Goal: Find specific page/section: Find specific page/section

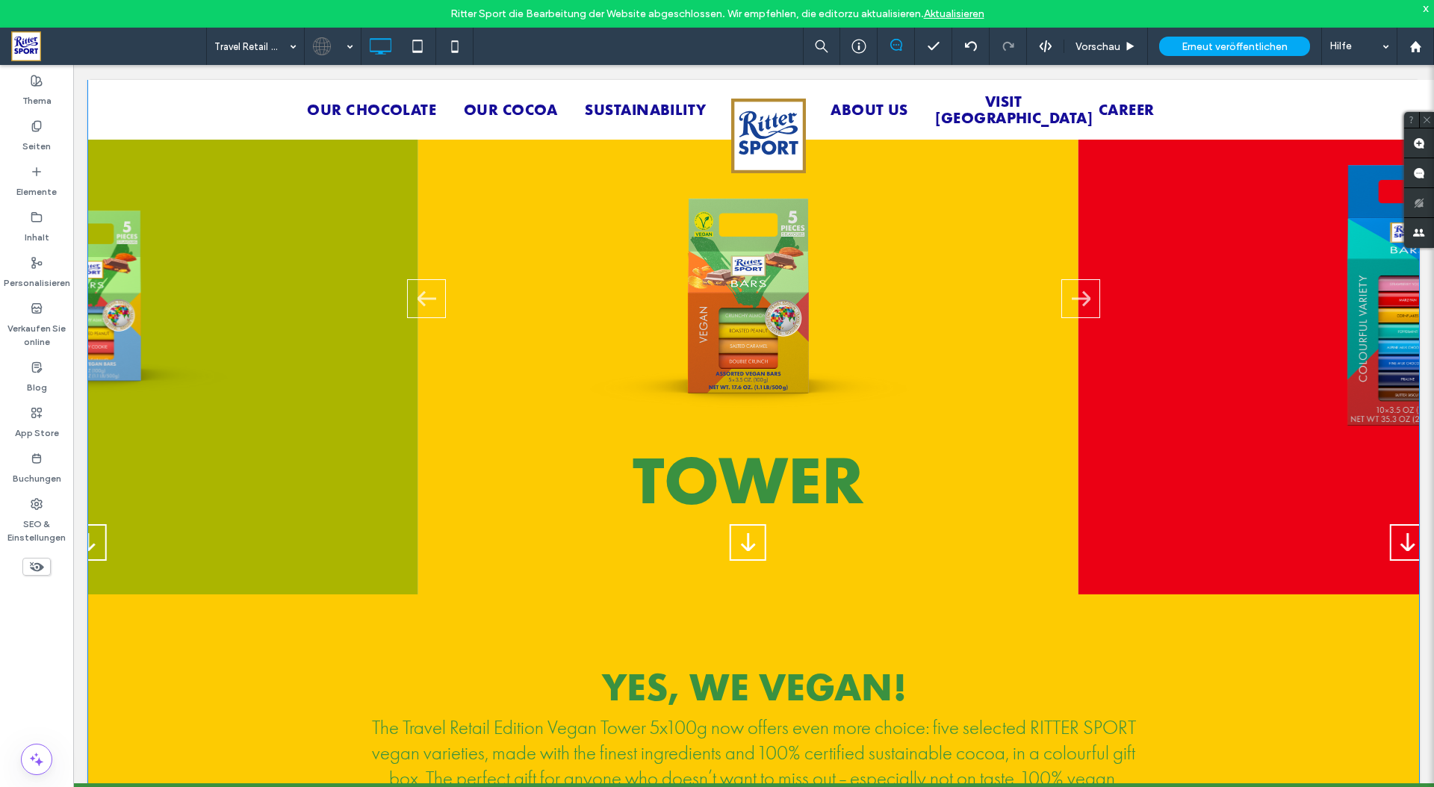
scroll to position [1780, 0]
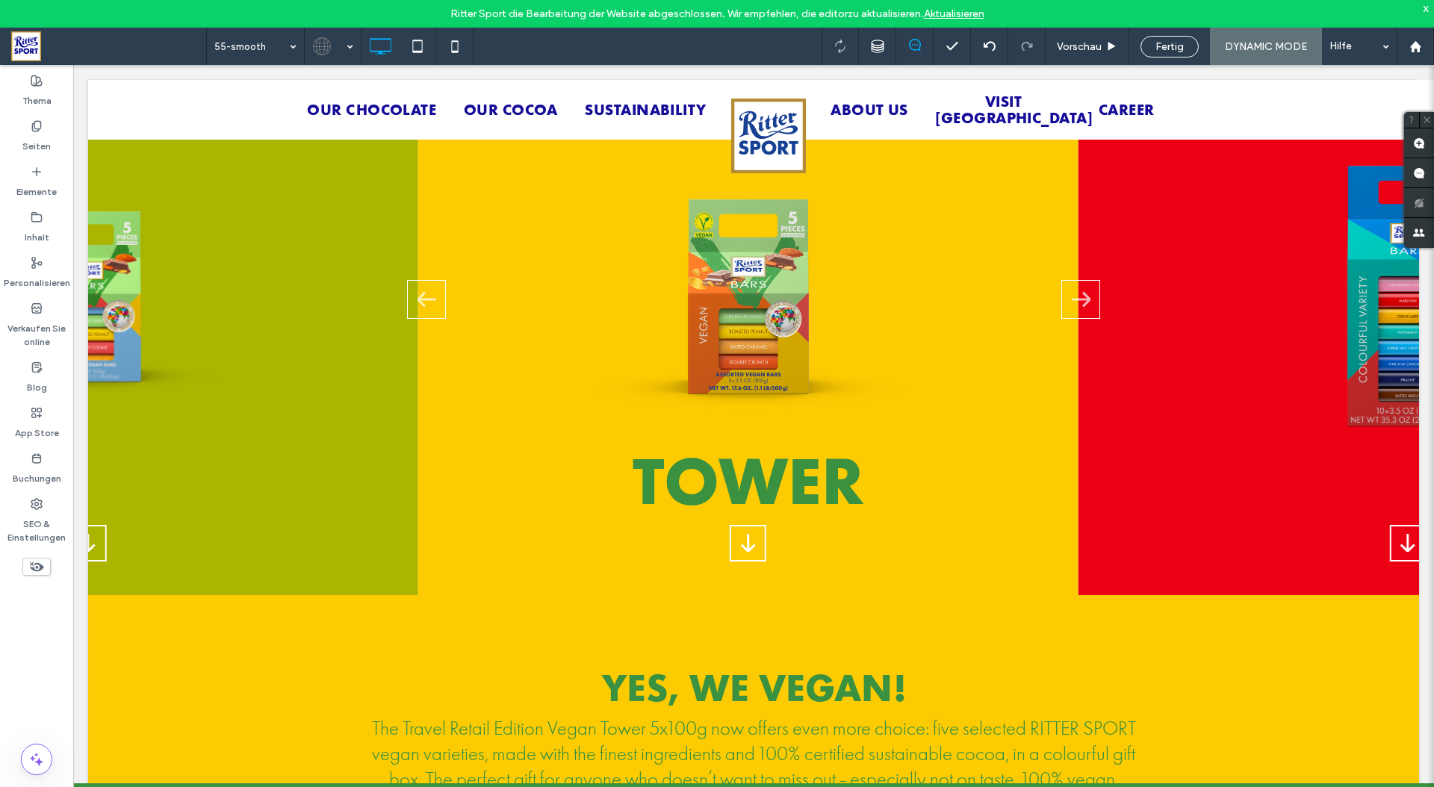
click at [291, 46] on div at bounding box center [717, 393] width 1434 height 787
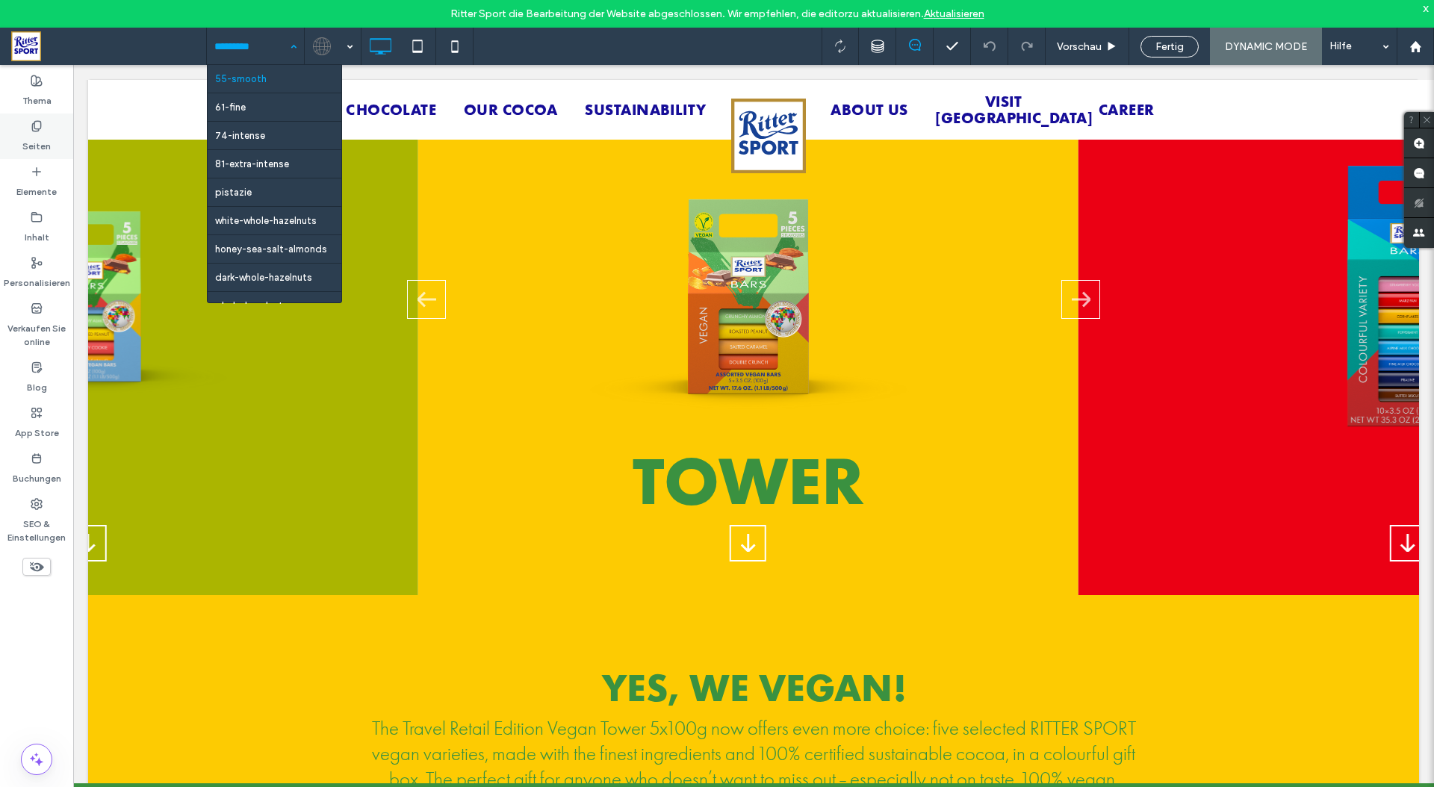
click at [43, 131] on div "Seiten" at bounding box center [36, 137] width 73 height 46
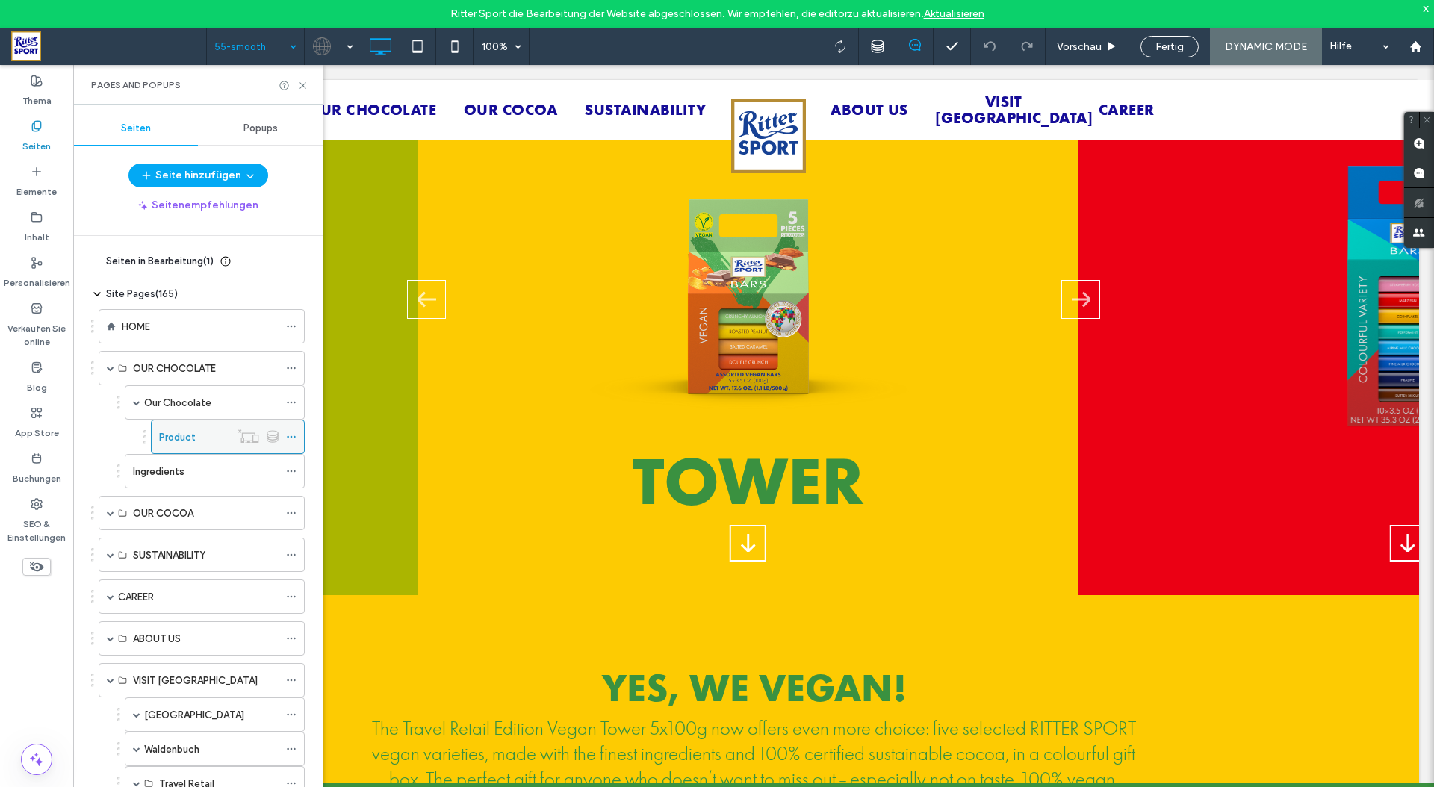
click at [168, 432] on label "Product" at bounding box center [177, 437] width 37 height 26
click at [339, 40] on div at bounding box center [332, 46] width 55 height 36
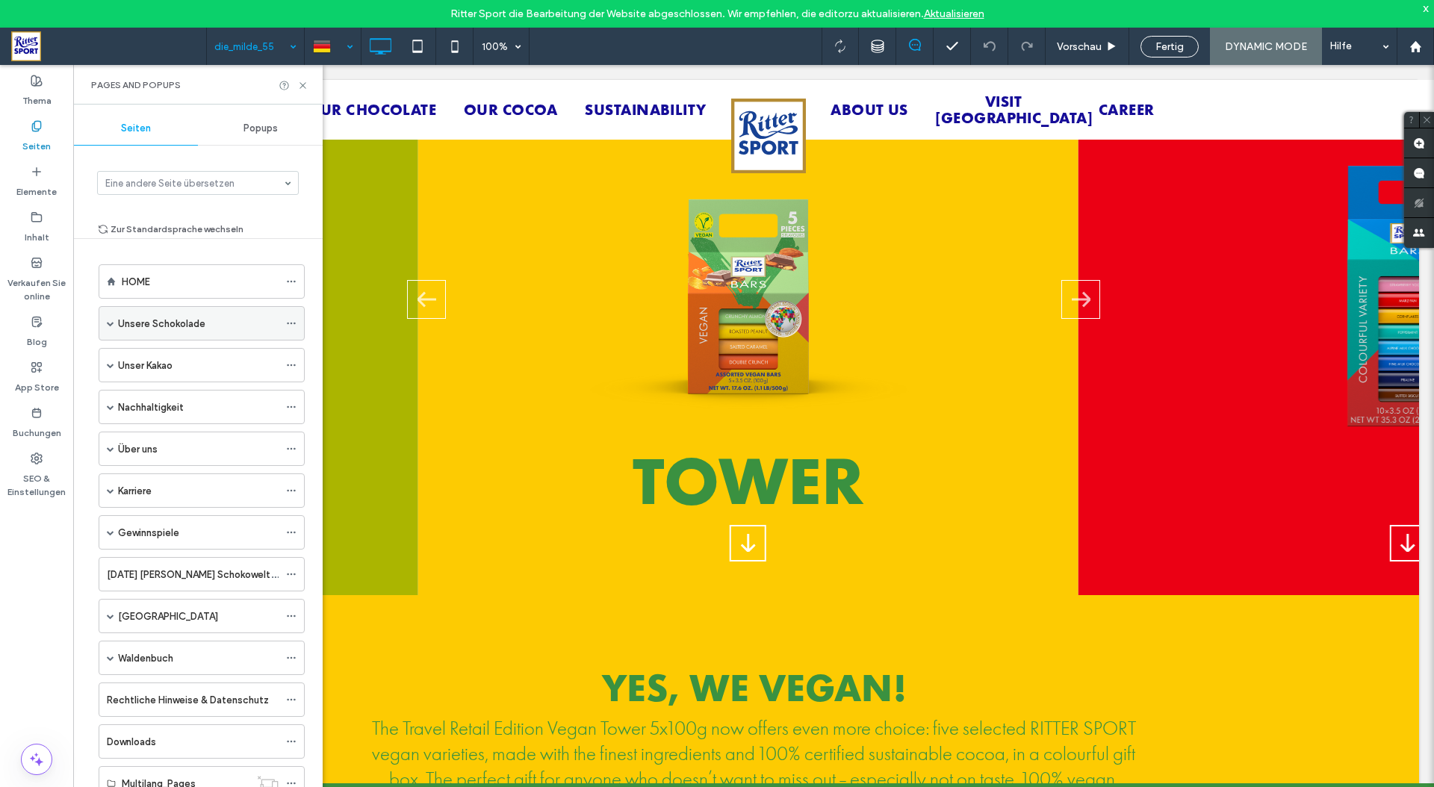
click at [110, 323] on span at bounding box center [110, 323] width 7 height 7
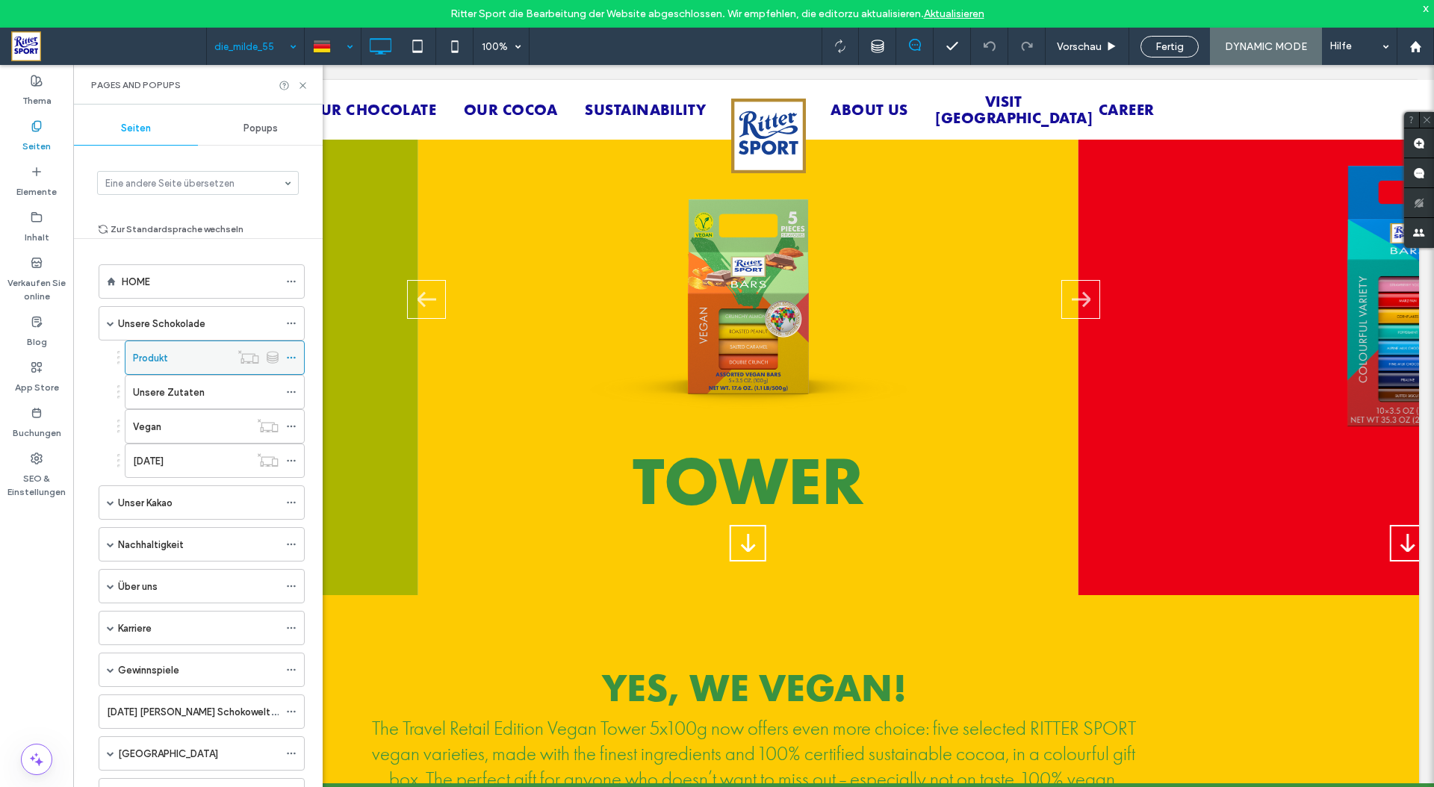
click at [161, 357] on label "Produkt" at bounding box center [150, 358] width 35 height 26
click at [303, 84] on icon at bounding box center [302, 85] width 11 height 11
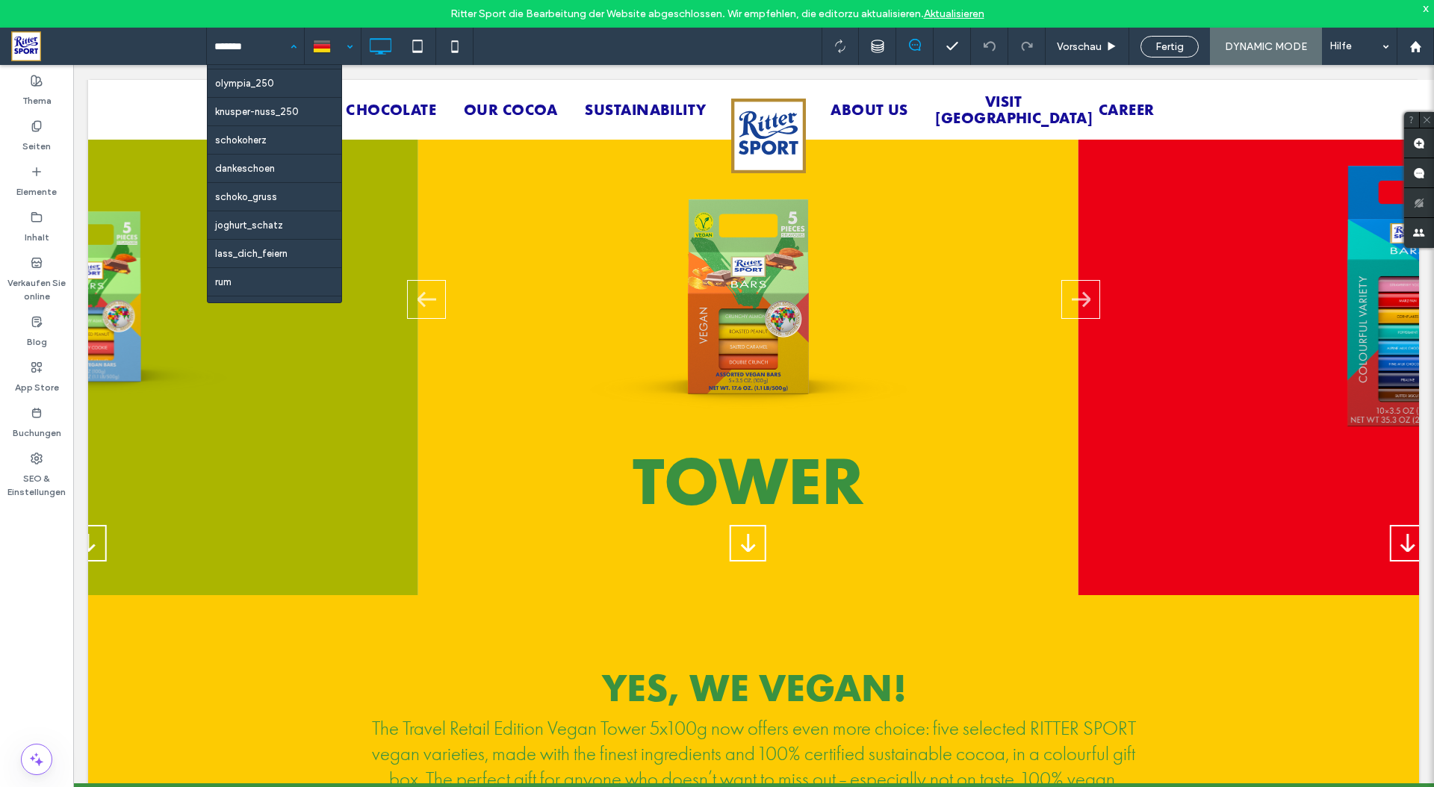
scroll to position [1526, 0]
type input "*******"
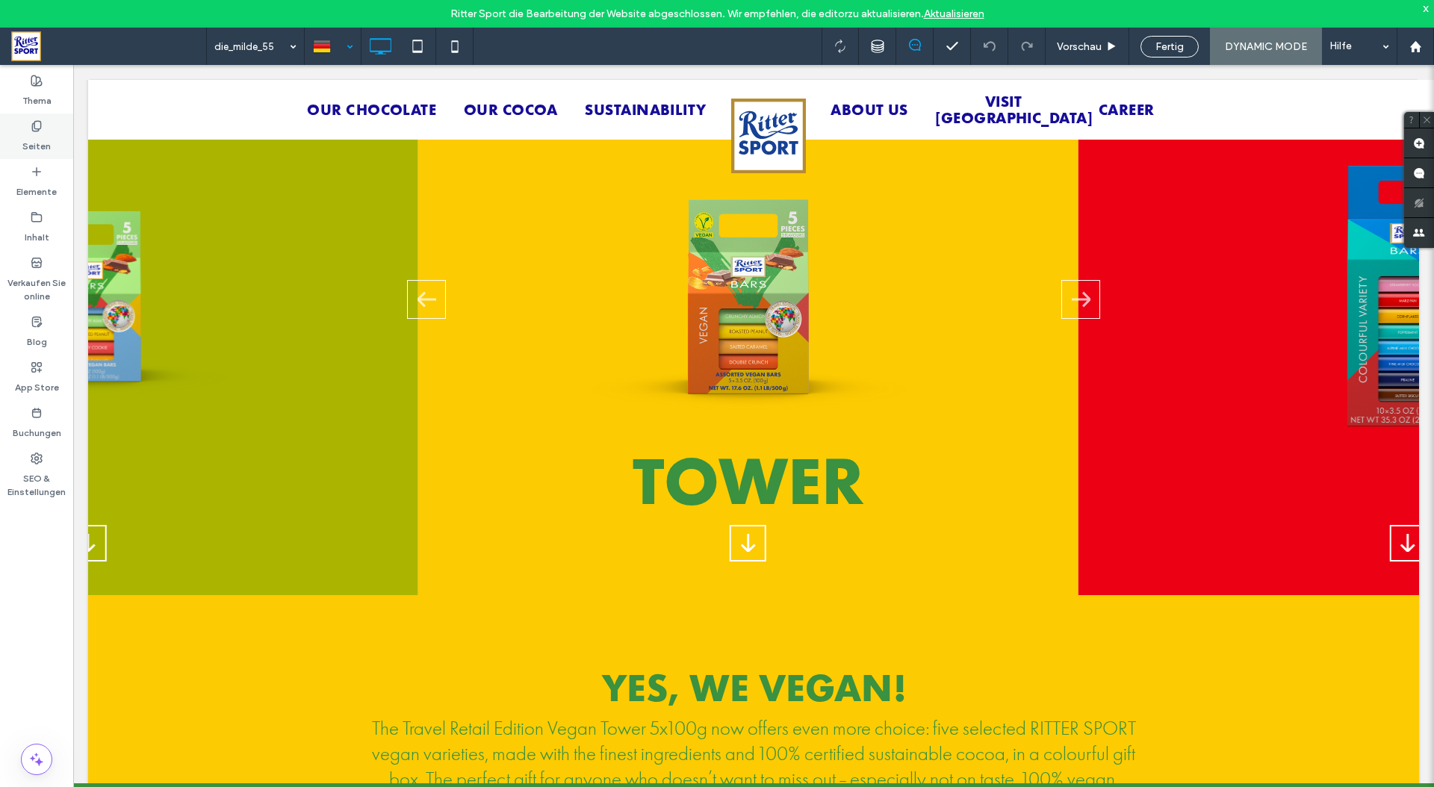
click at [24, 136] on label "Seiten" at bounding box center [36, 142] width 28 height 21
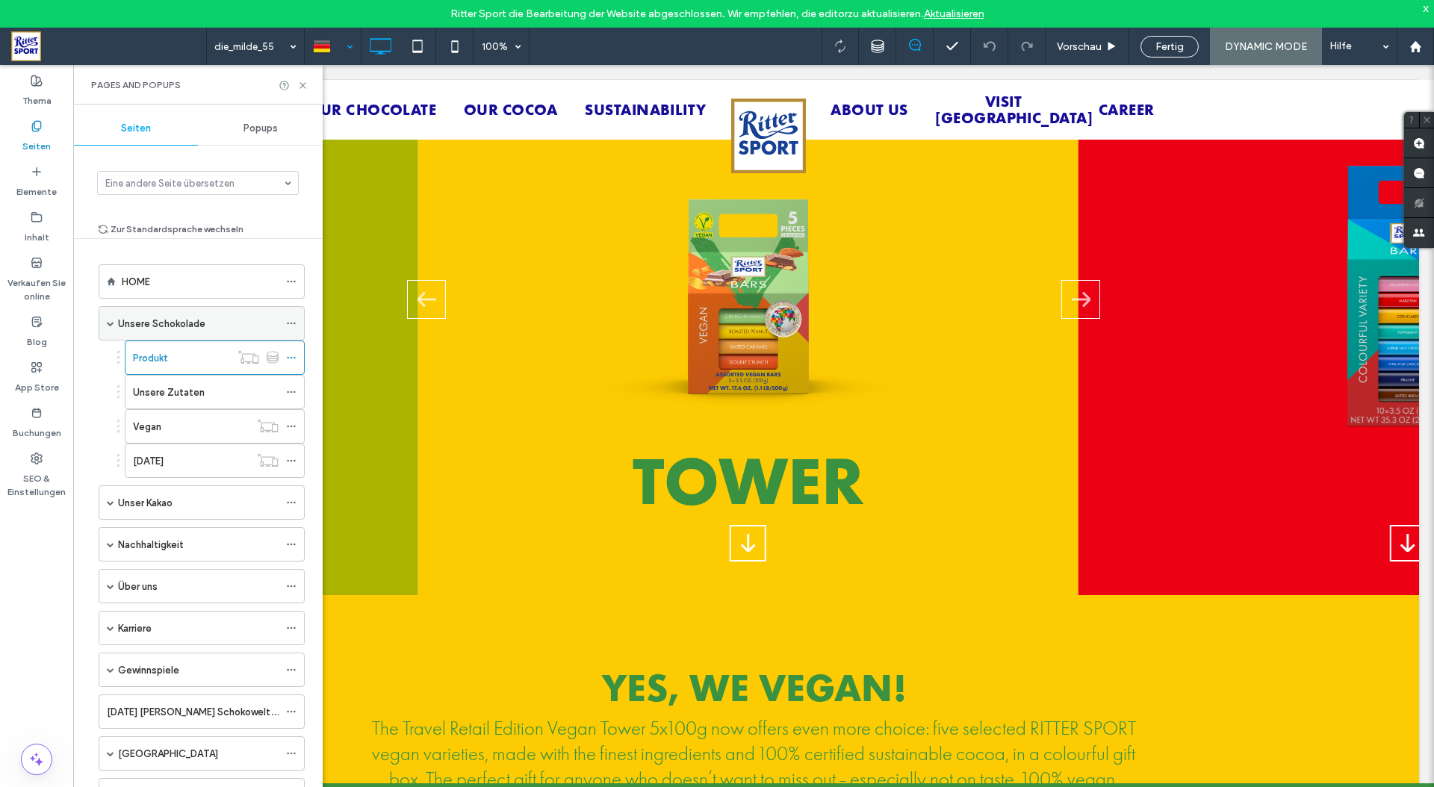
click at [169, 323] on label "Unsere Schokolade" at bounding box center [161, 324] width 87 height 26
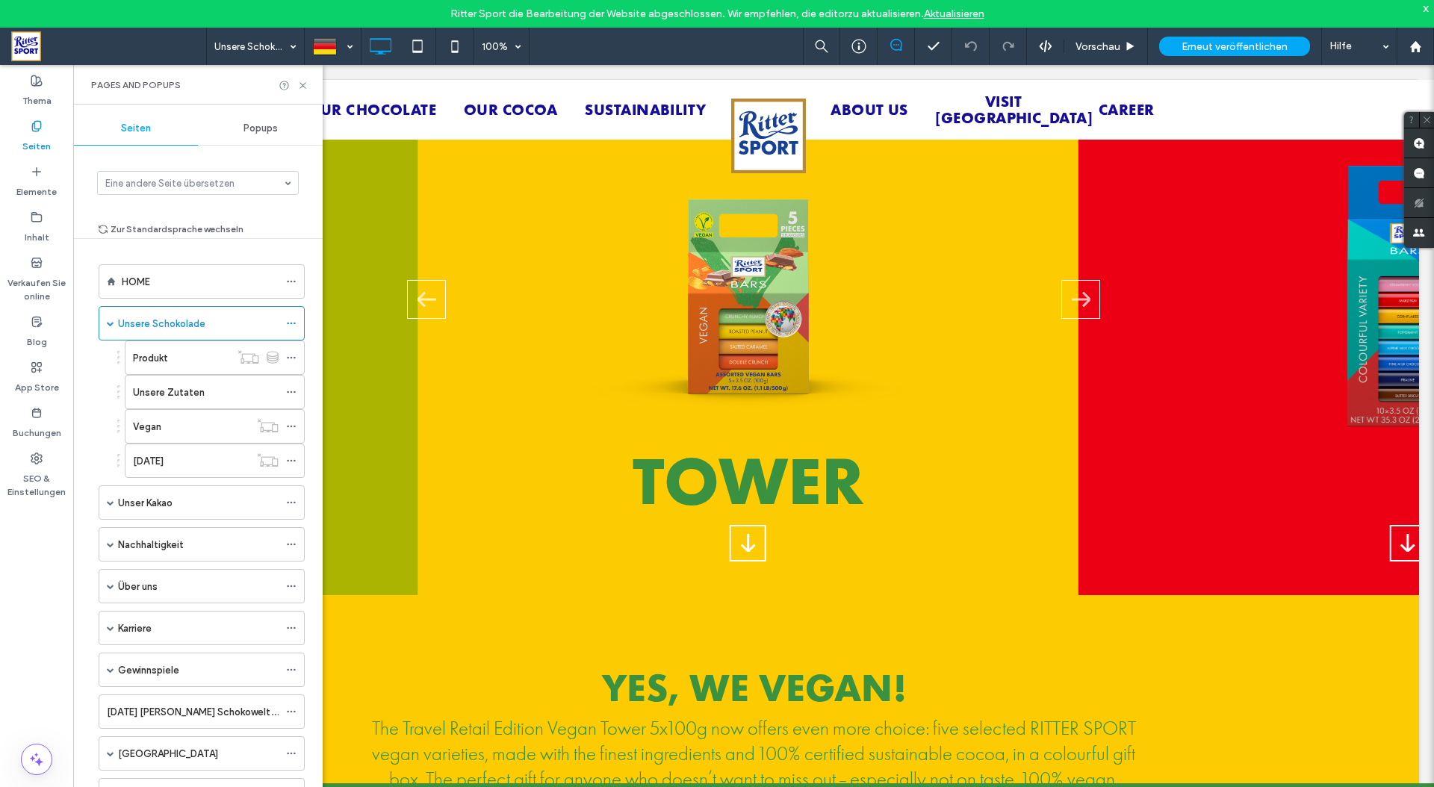
click at [294, 46] on div at bounding box center [717, 393] width 1434 height 787
type input "******"
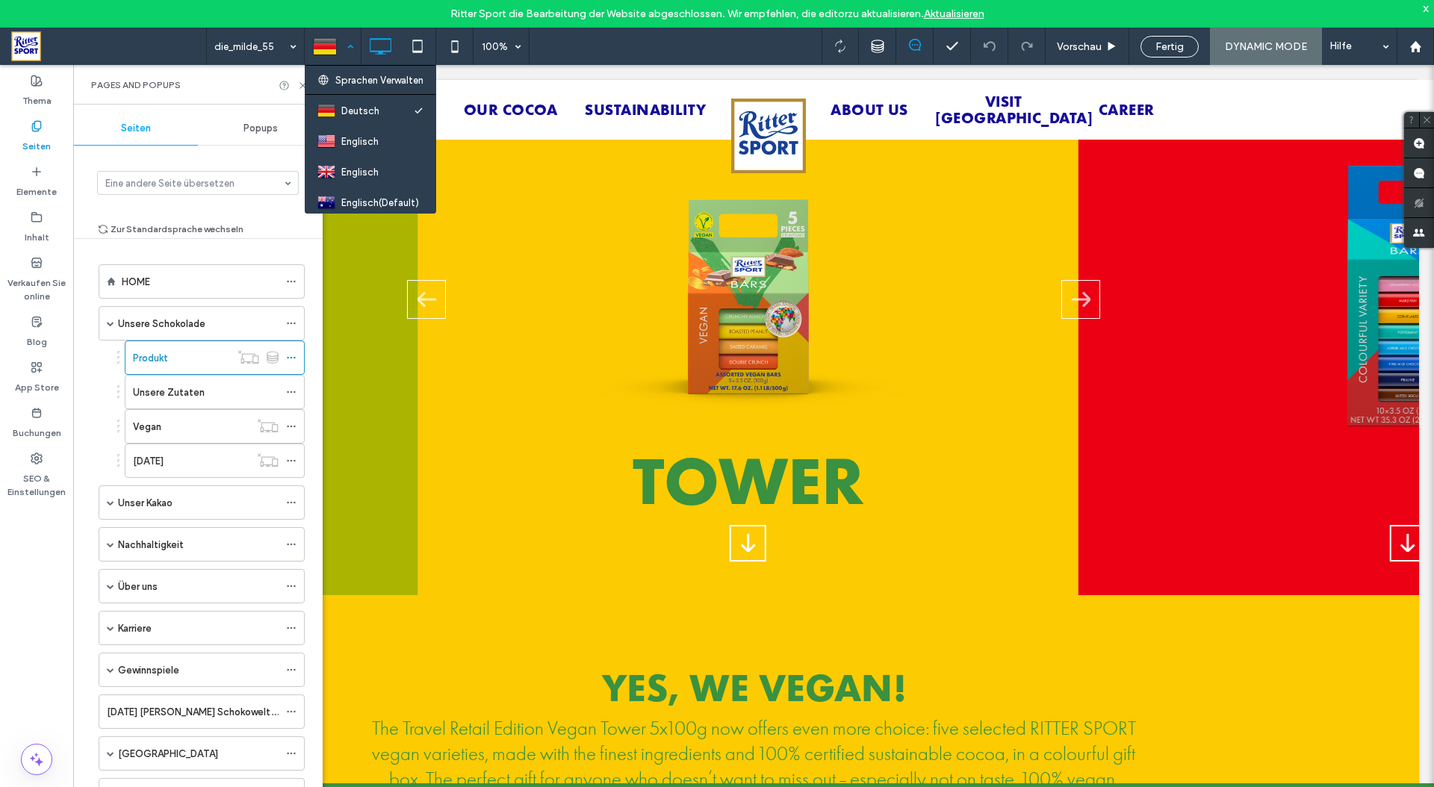
click at [328, 46] on div at bounding box center [332, 46] width 55 height 36
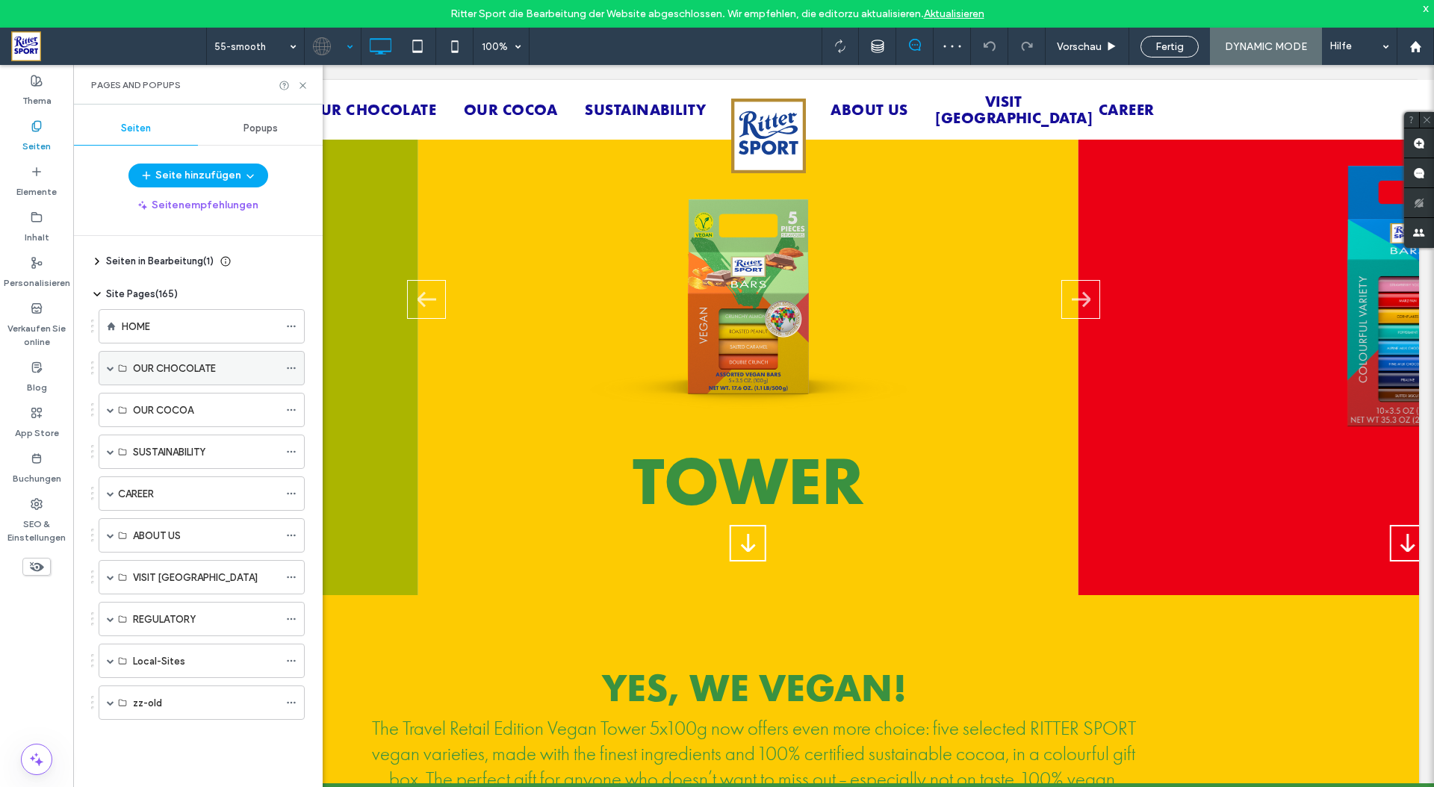
click at [191, 369] on label "OUR CHOCOLATE" at bounding box center [174, 368] width 83 height 26
click at [111, 366] on span at bounding box center [110, 367] width 7 height 7
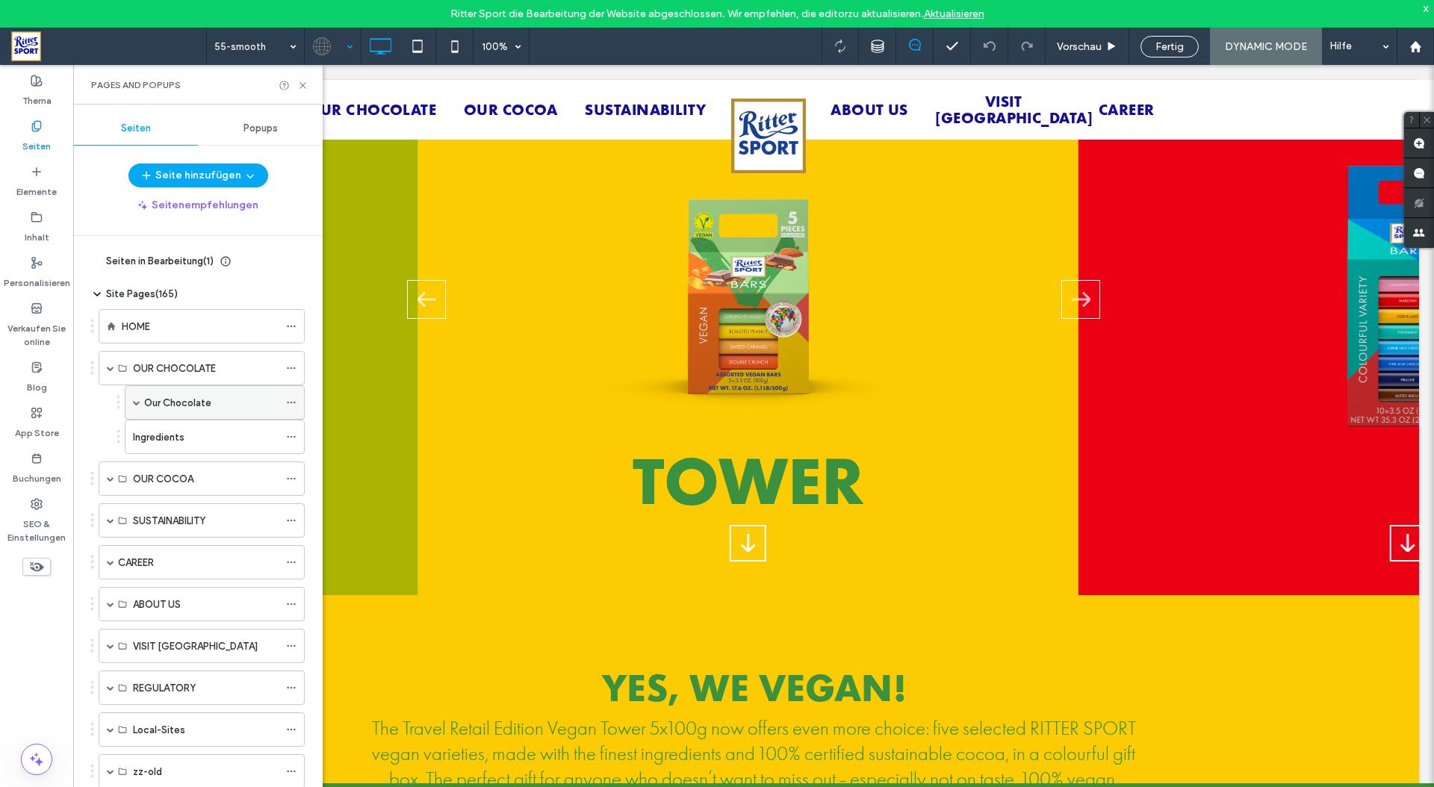
click at [164, 400] on label "Our Chocolate" at bounding box center [177, 403] width 67 height 26
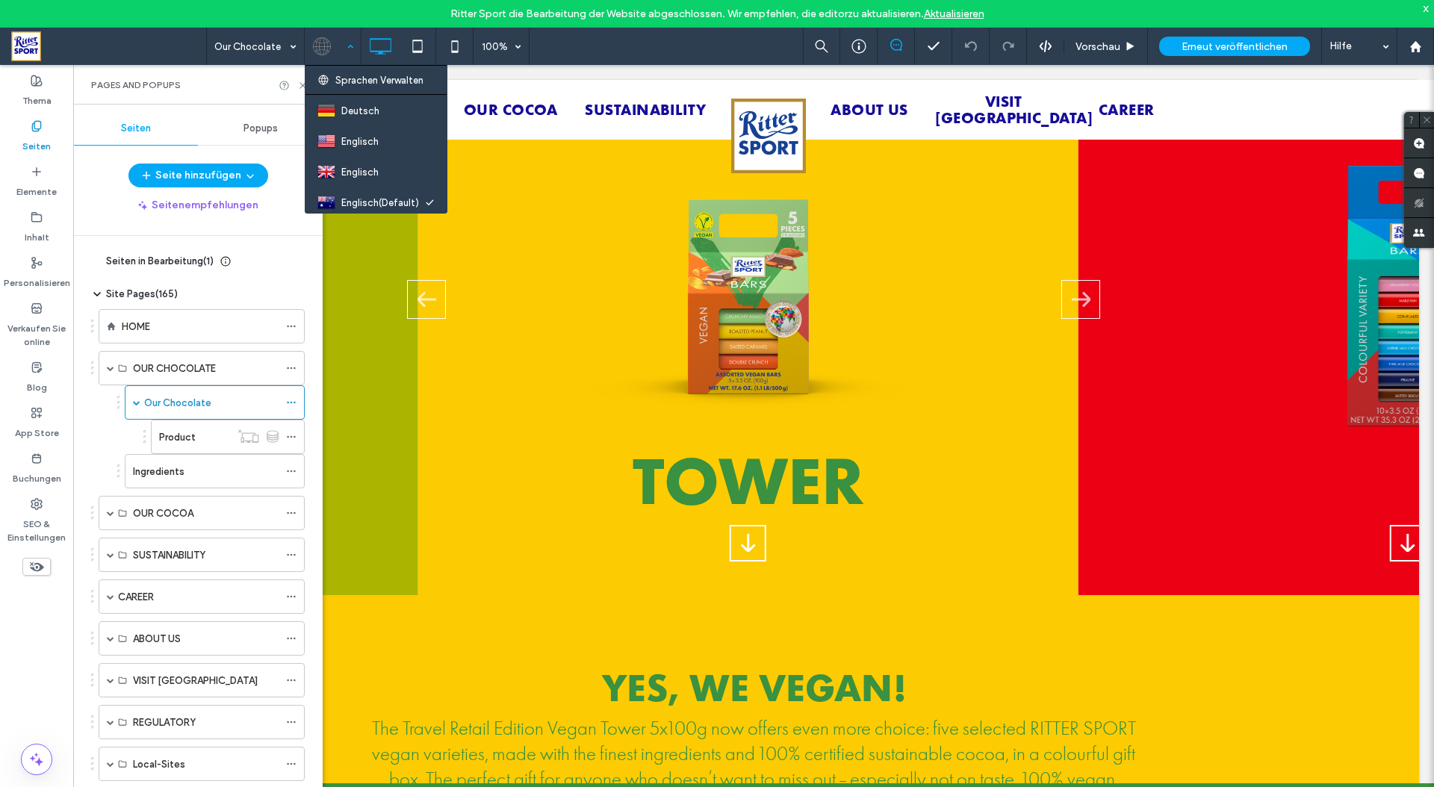
click at [334, 46] on div at bounding box center [332, 46] width 55 height 36
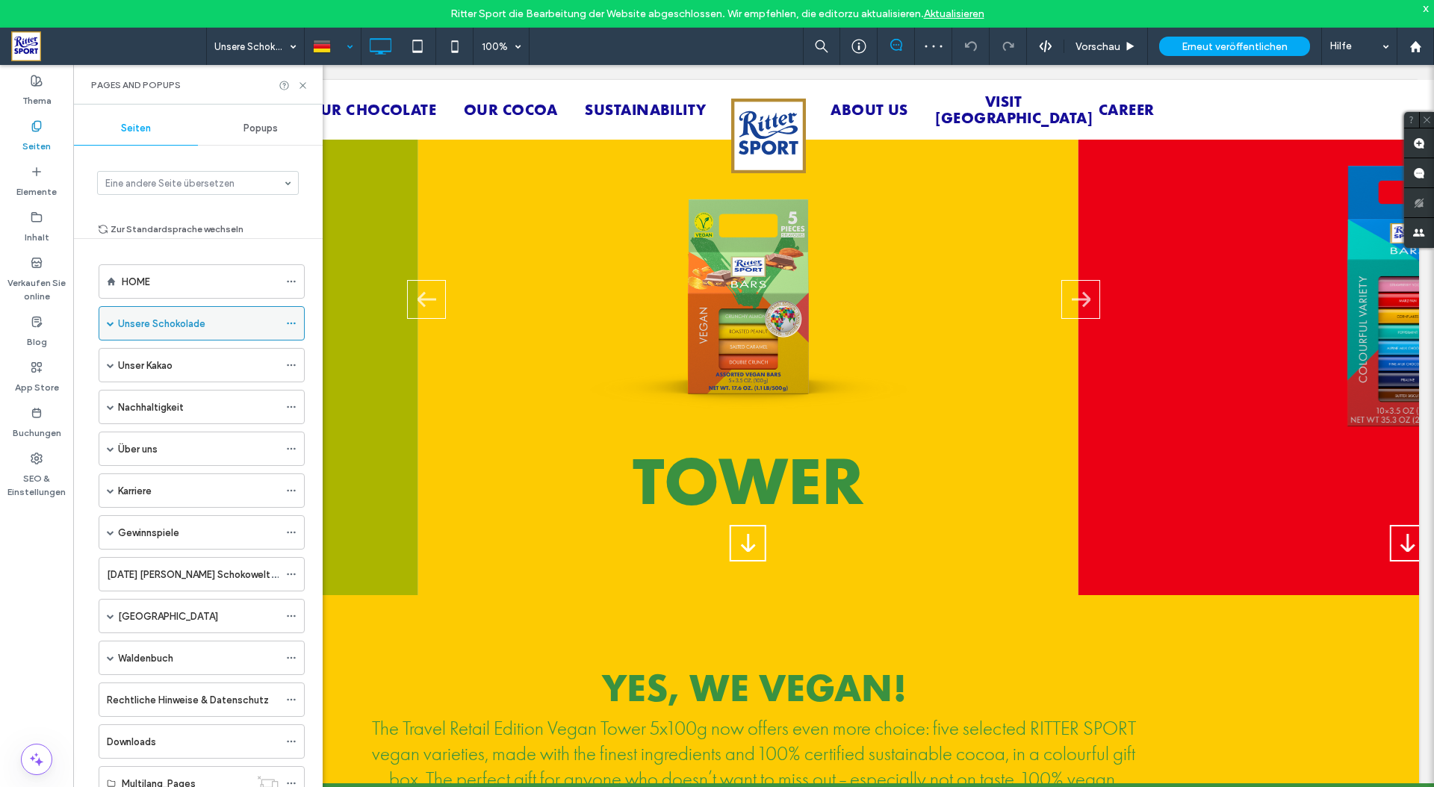
click at [112, 321] on span at bounding box center [110, 323] width 7 height 7
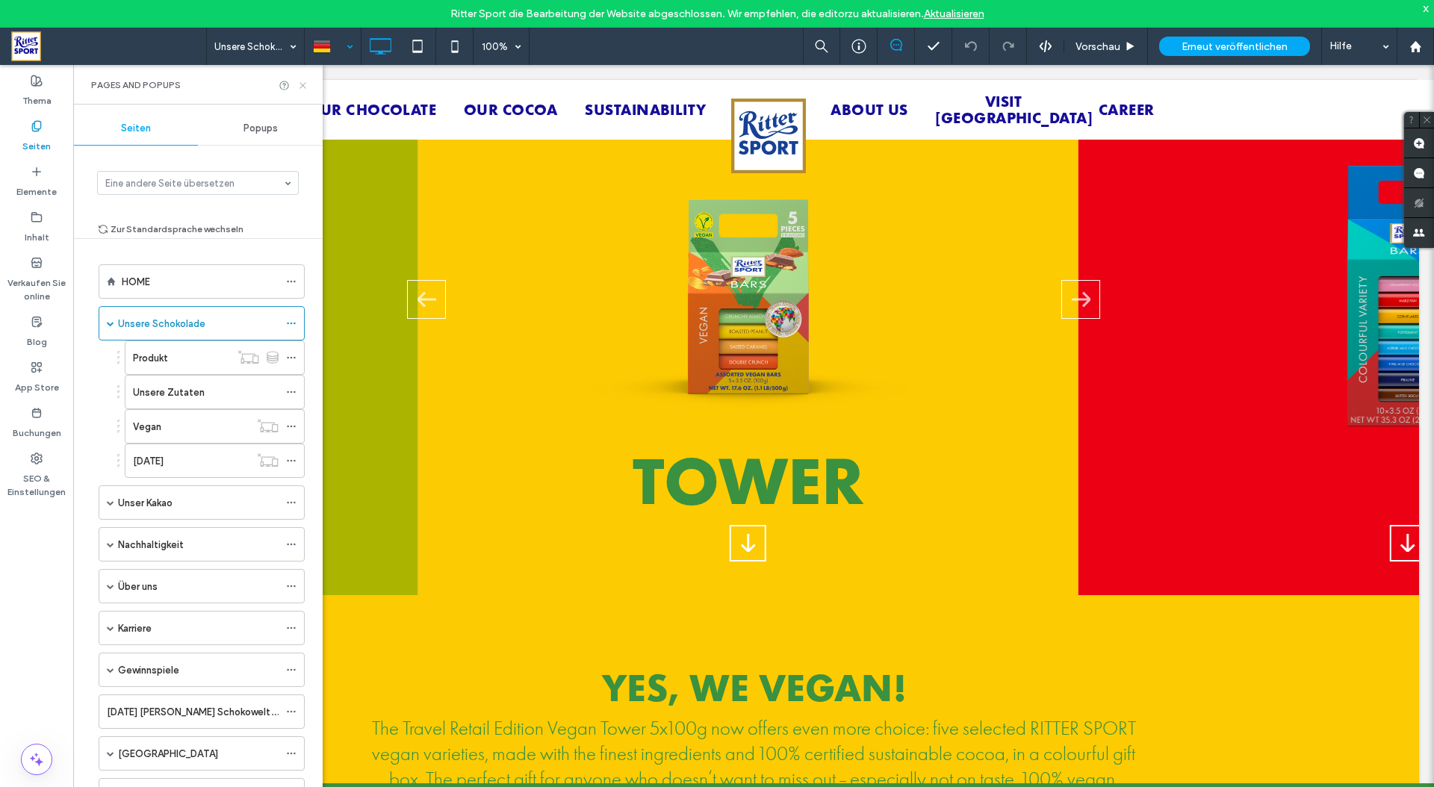
click at [304, 84] on icon at bounding box center [302, 85] width 11 height 11
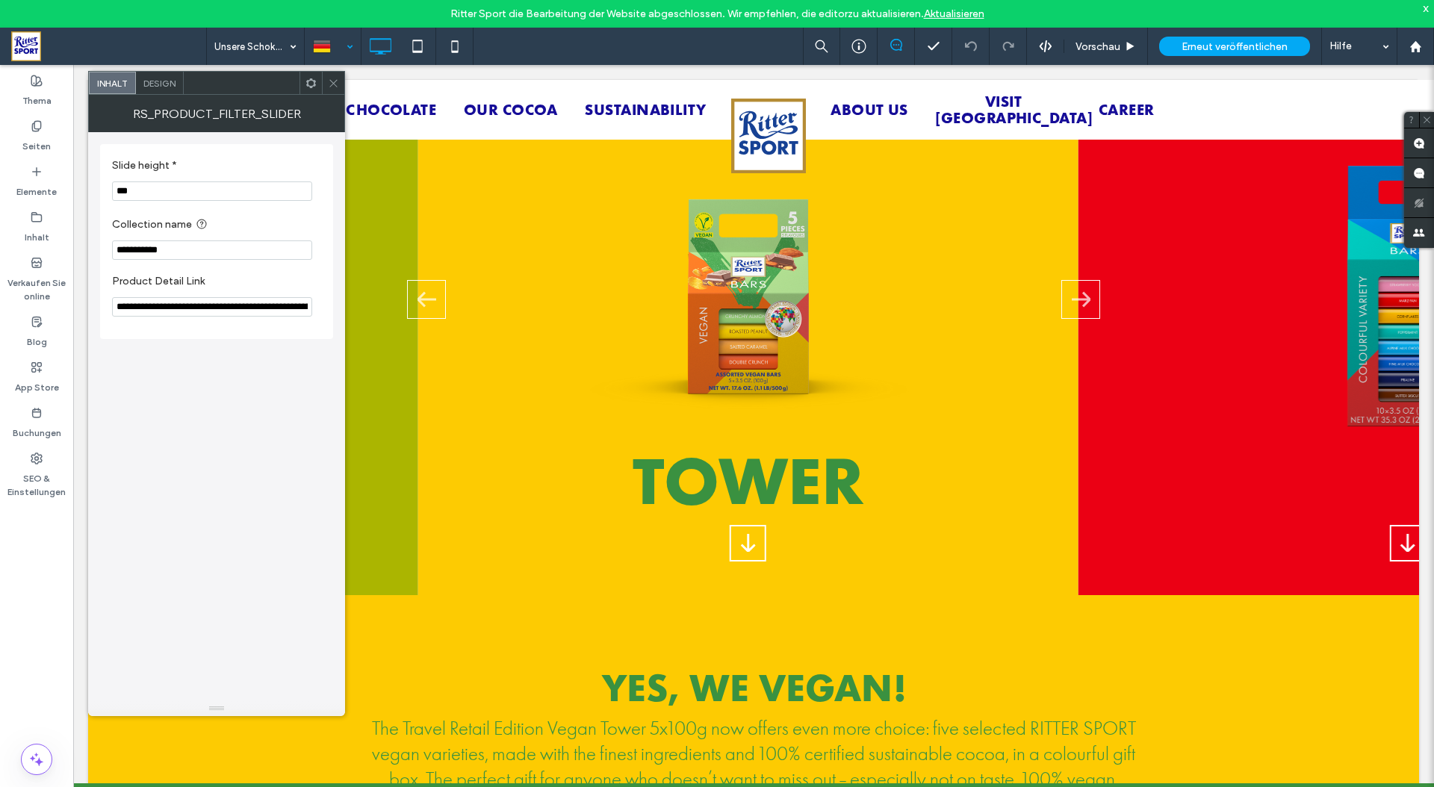
click at [336, 83] on icon at bounding box center [333, 83] width 11 height 11
click at [334, 82] on use at bounding box center [332, 82] width 7 height 7
click at [336, 84] on icon at bounding box center [333, 83] width 11 height 11
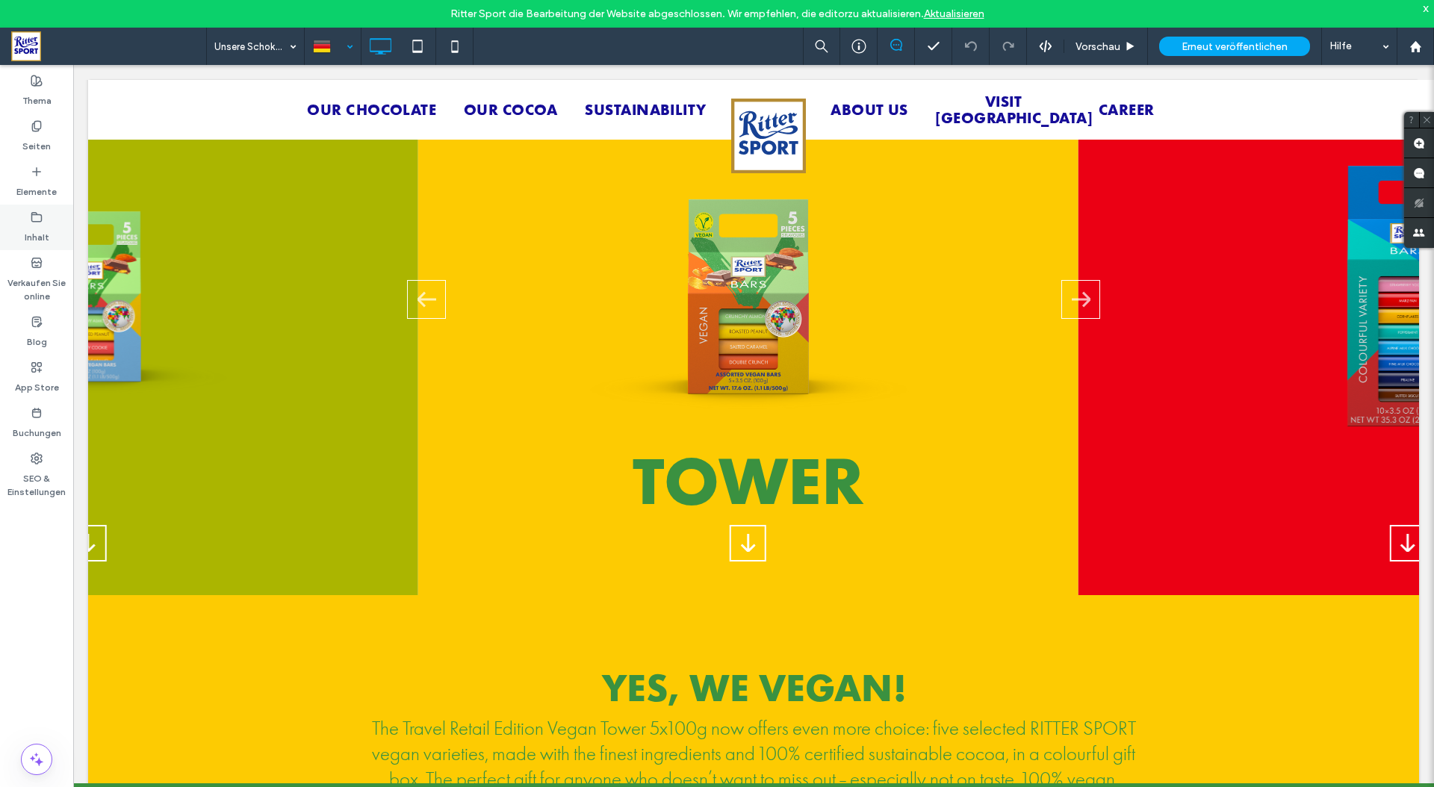
click at [39, 214] on icon at bounding box center [37, 217] width 12 height 12
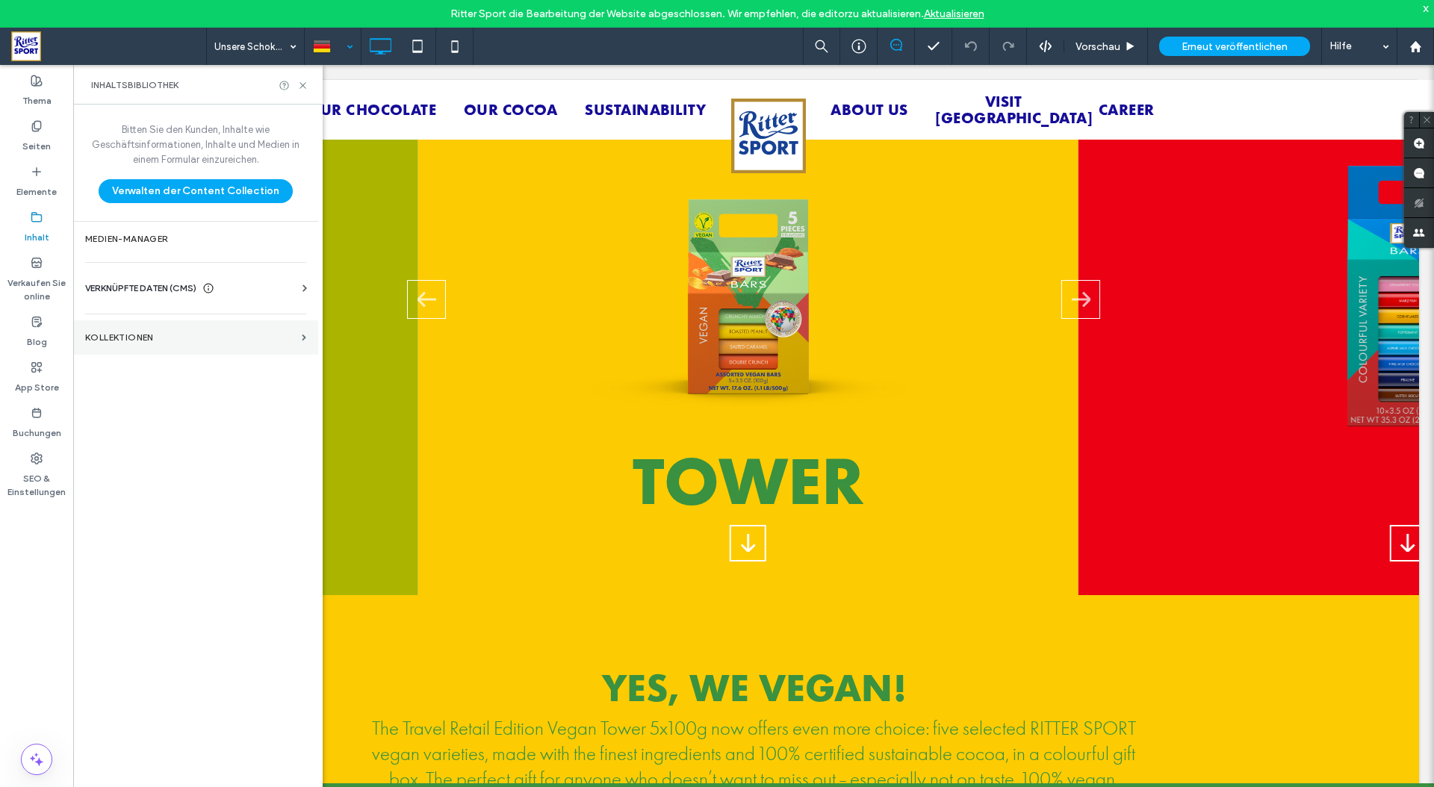
click at [119, 338] on label "KOLLEKTIONEN" at bounding box center [190, 337] width 211 height 10
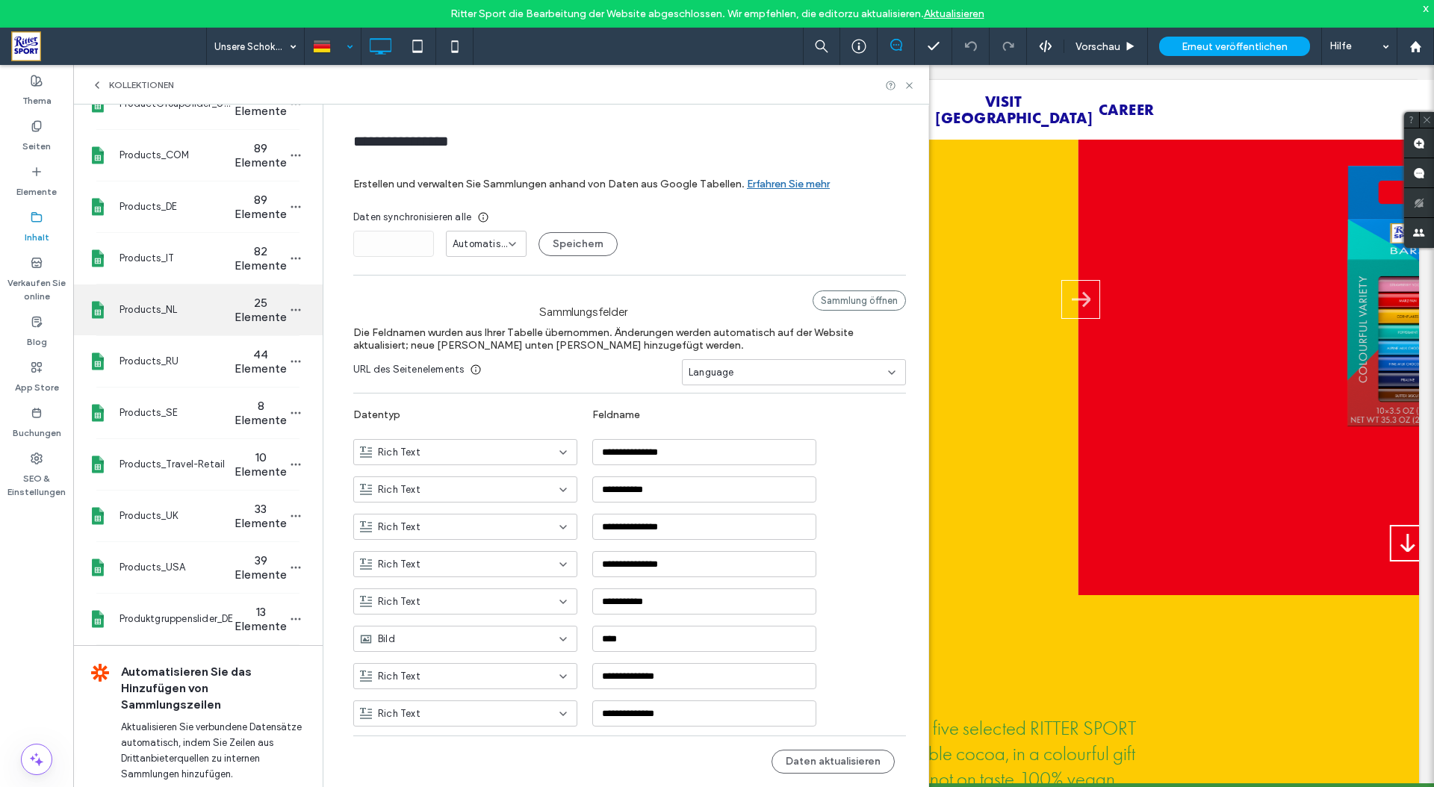
scroll to position [503, 0]
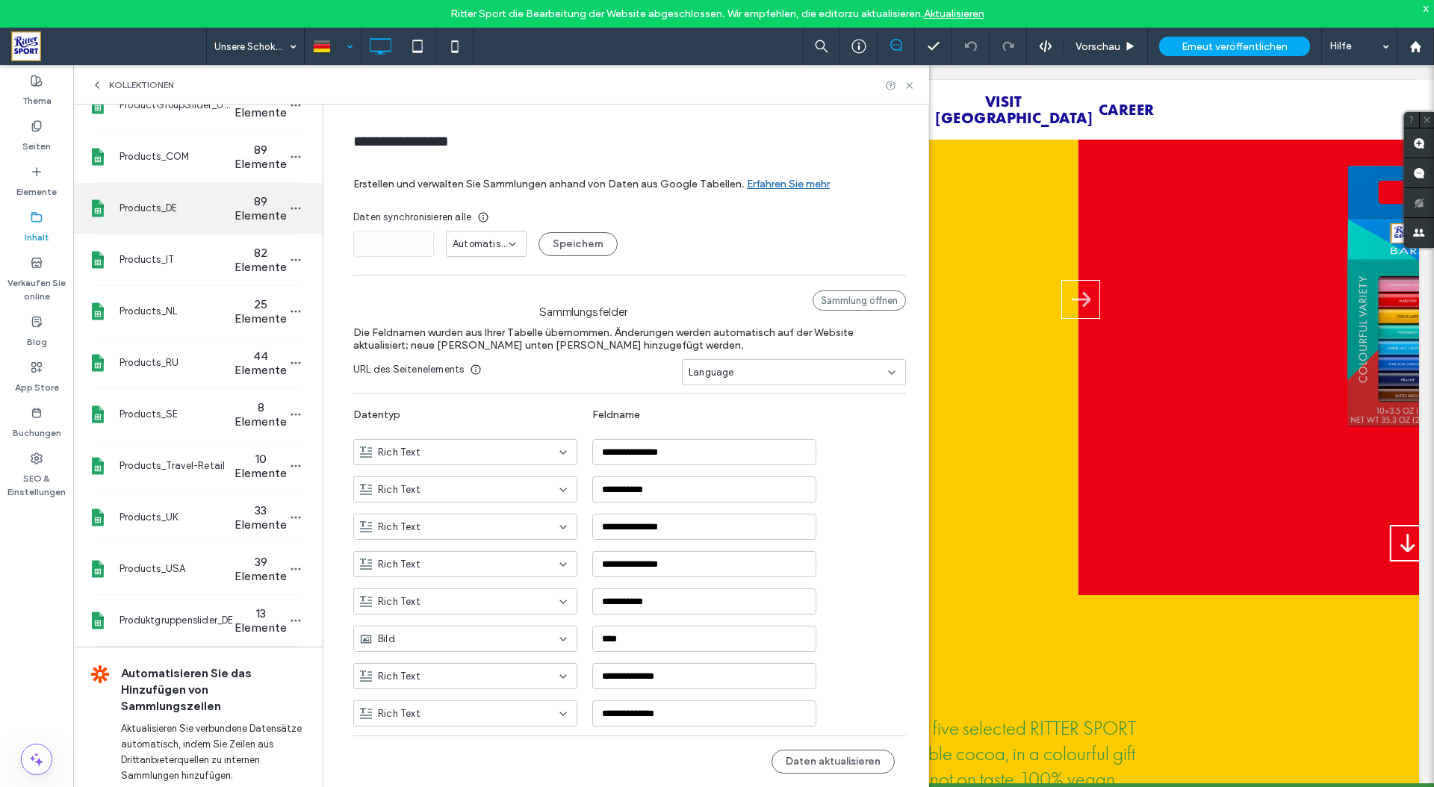
click at [168, 214] on span "Products_DE" at bounding box center [176, 208] width 115 height 15
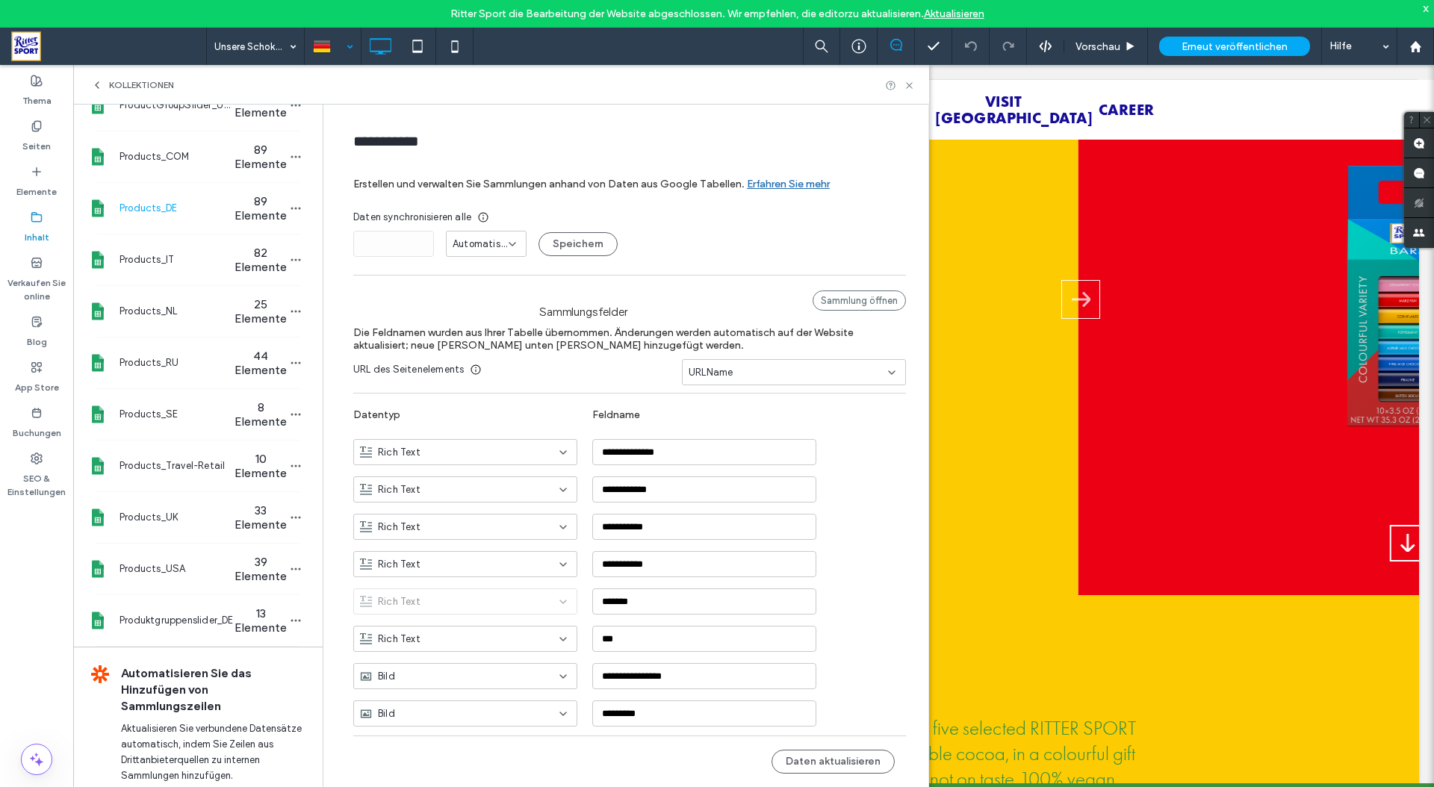
type input "**********"
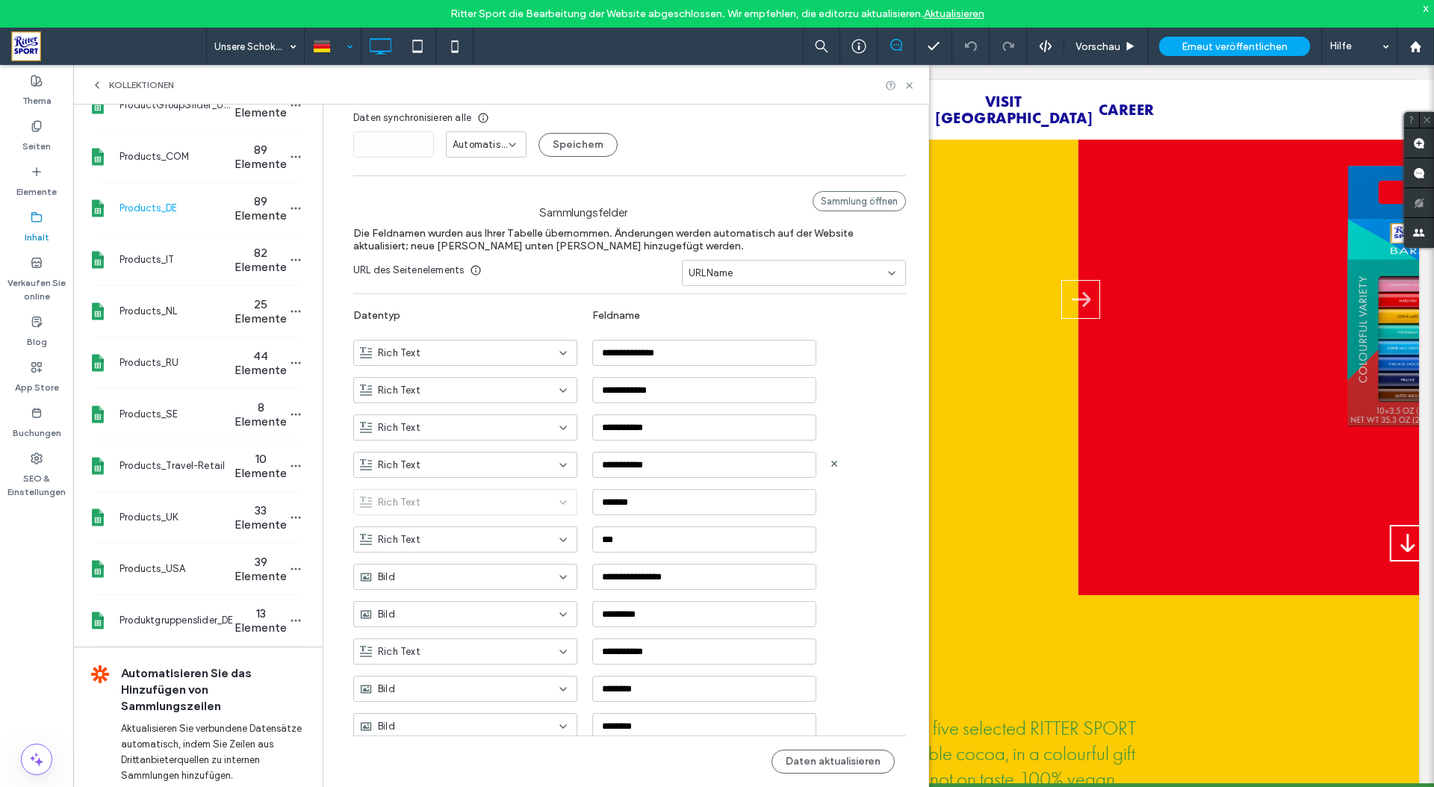
scroll to position [0, 0]
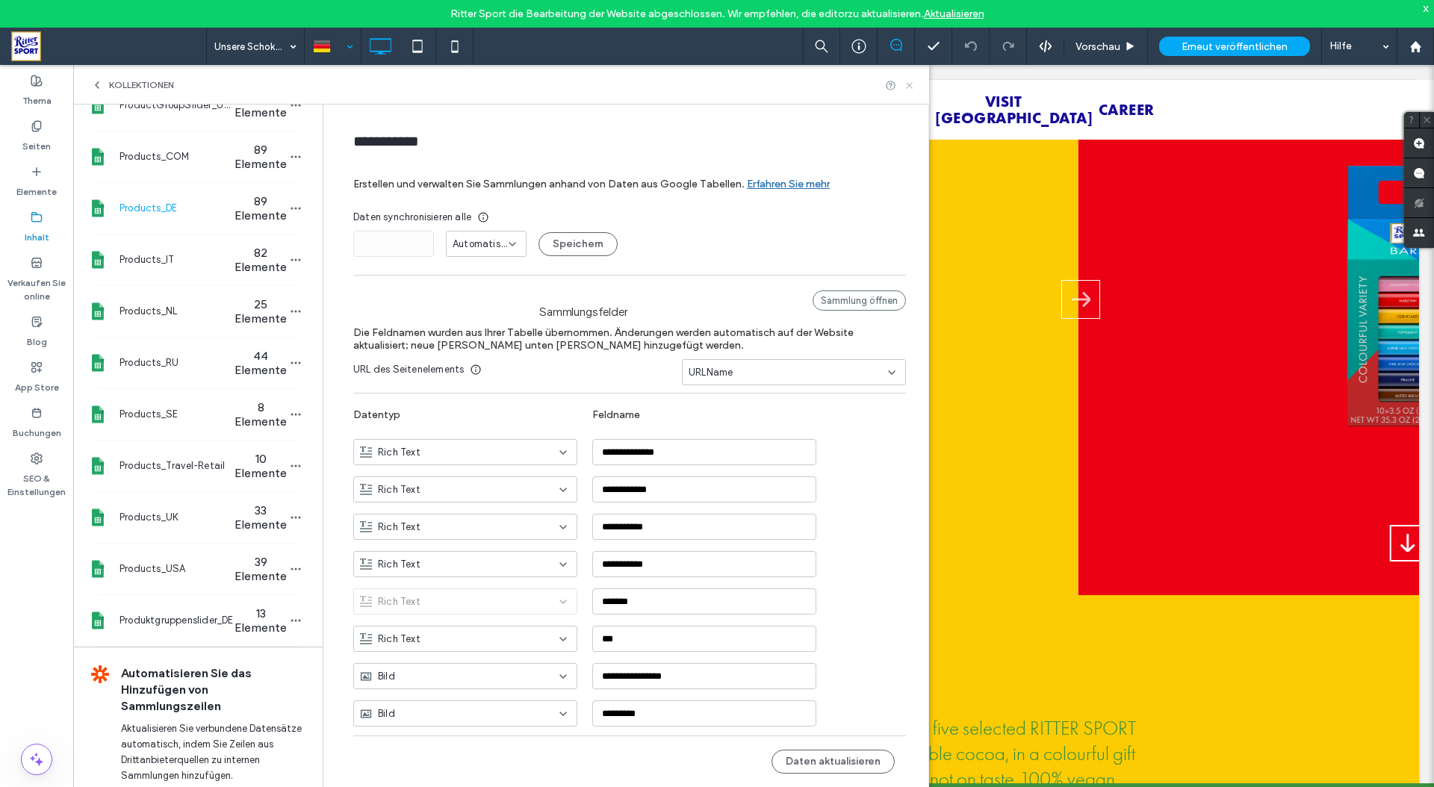
click at [909, 84] on use at bounding box center [909, 85] width 6 height 6
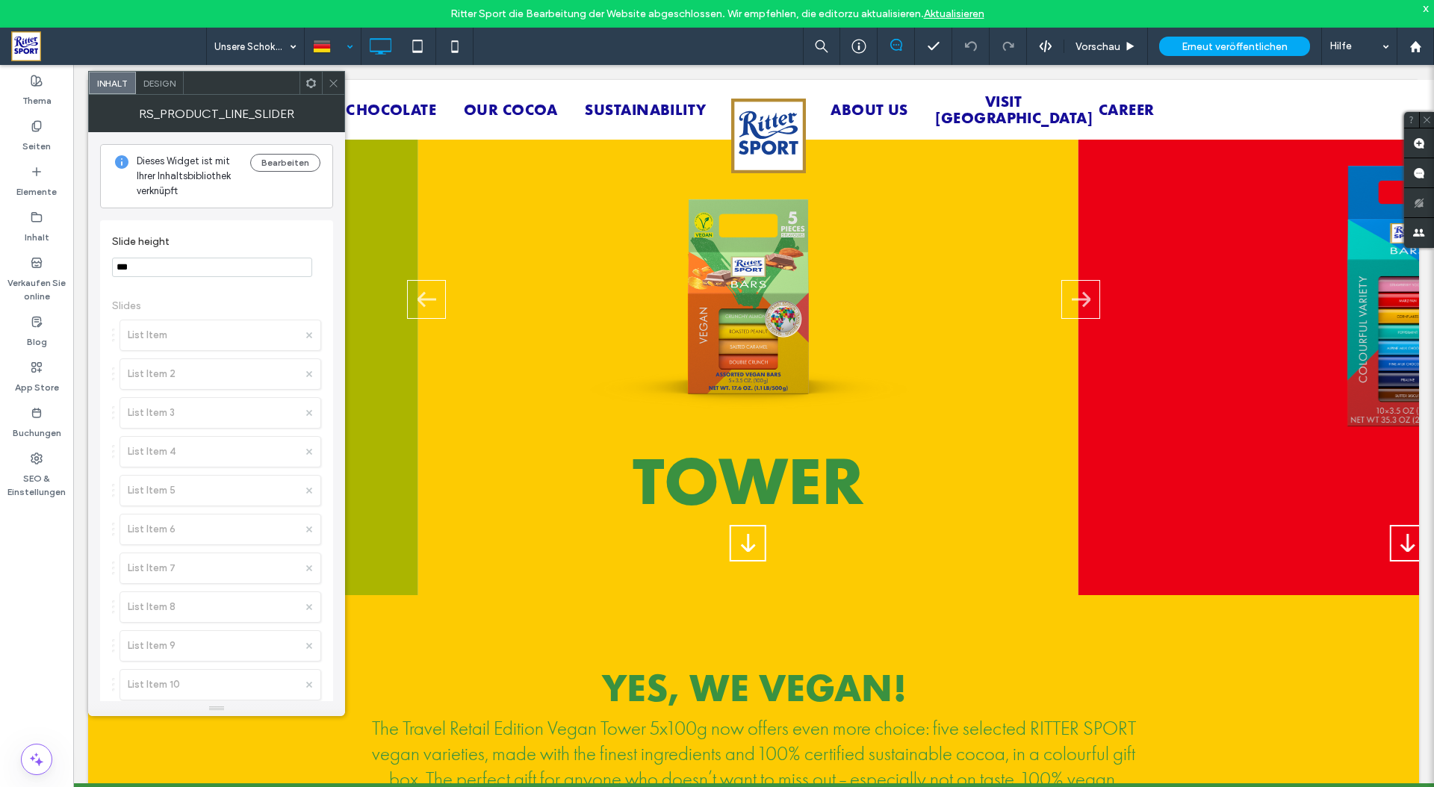
click at [332, 85] on icon at bounding box center [333, 83] width 11 height 11
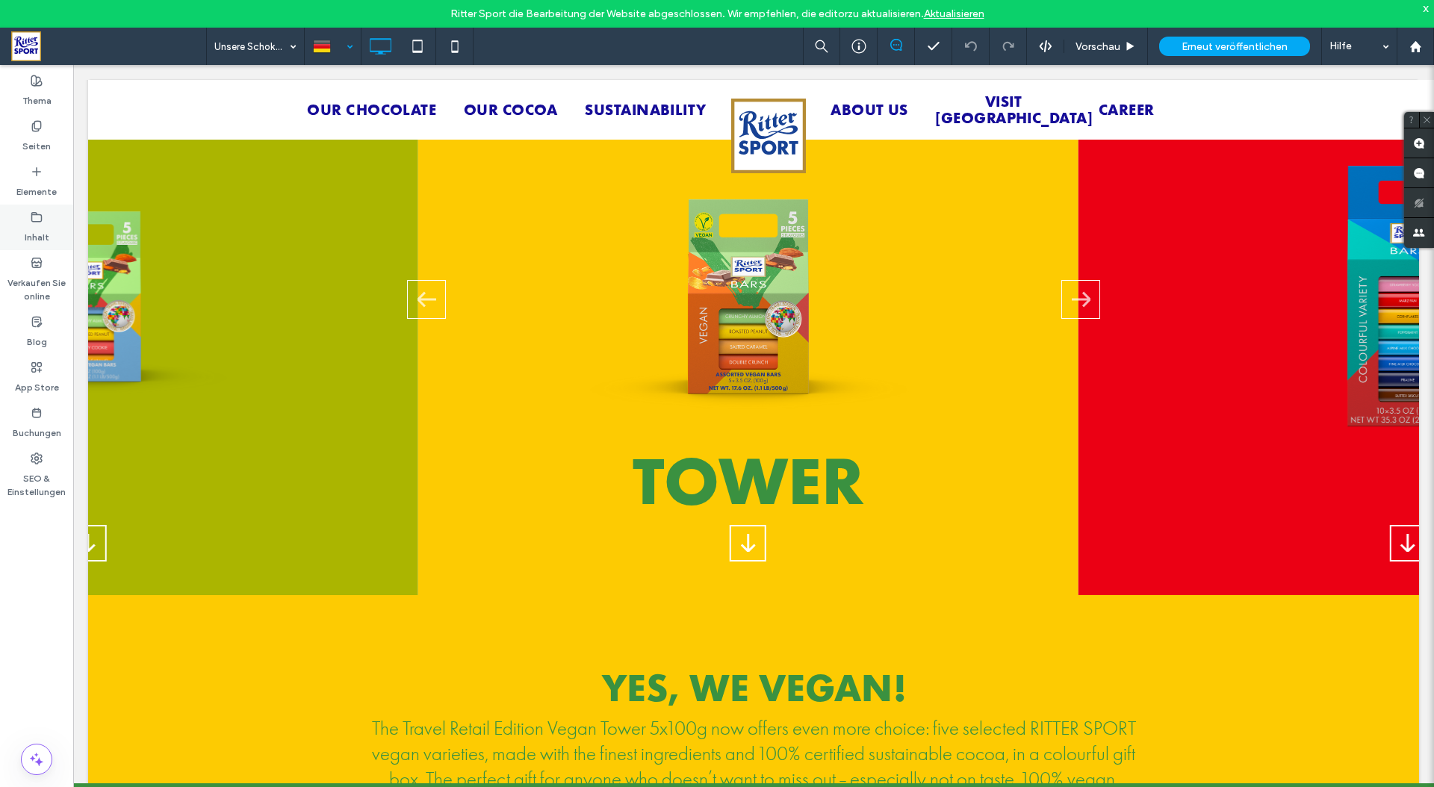
click at [30, 229] on label "Inhalt" at bounding box center [37, 233] width 25 height 21
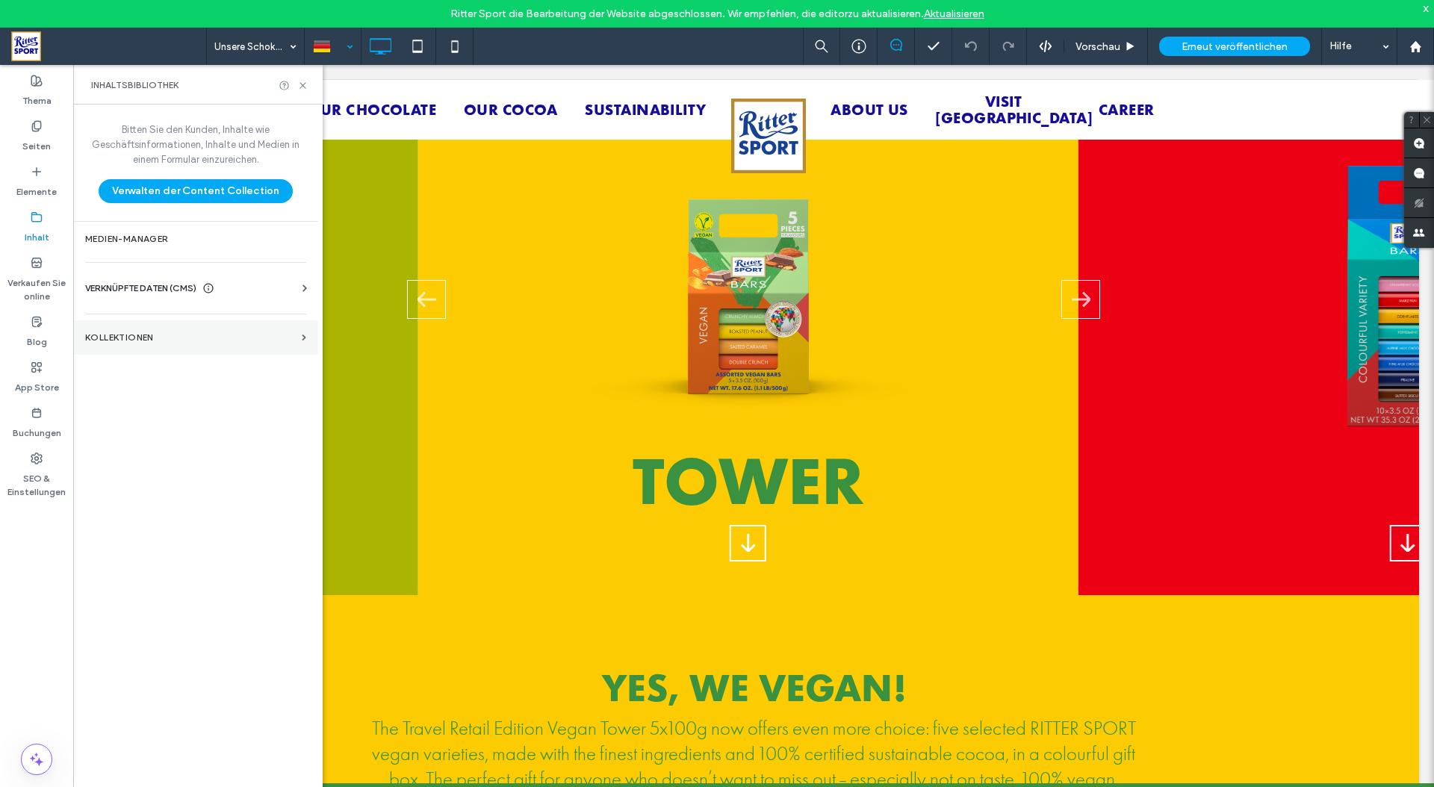
click at [141, 321] on section "KOLLEKTIONEN" at bounding box center [195, 337] width 245 height 34
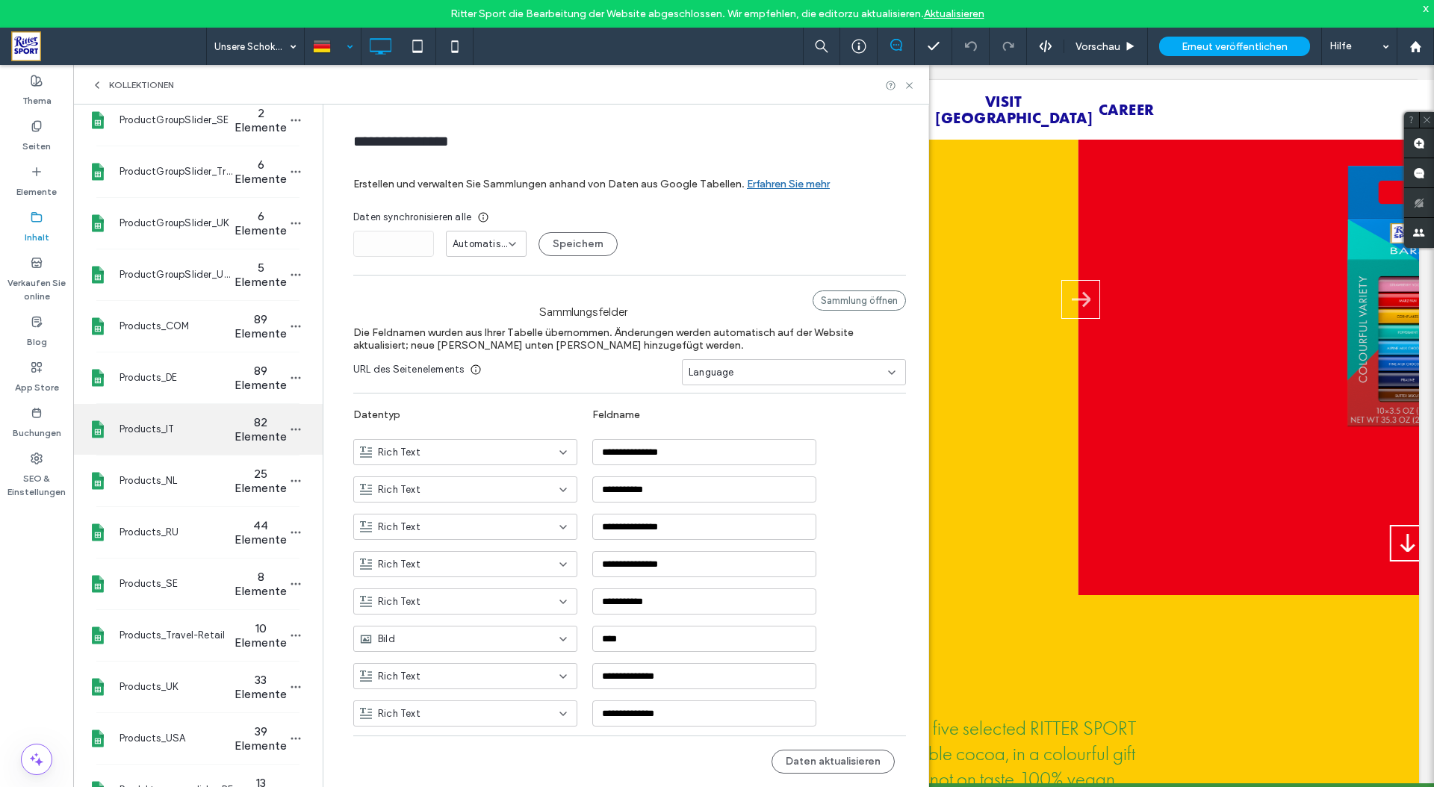
scroll to position [372, 0]
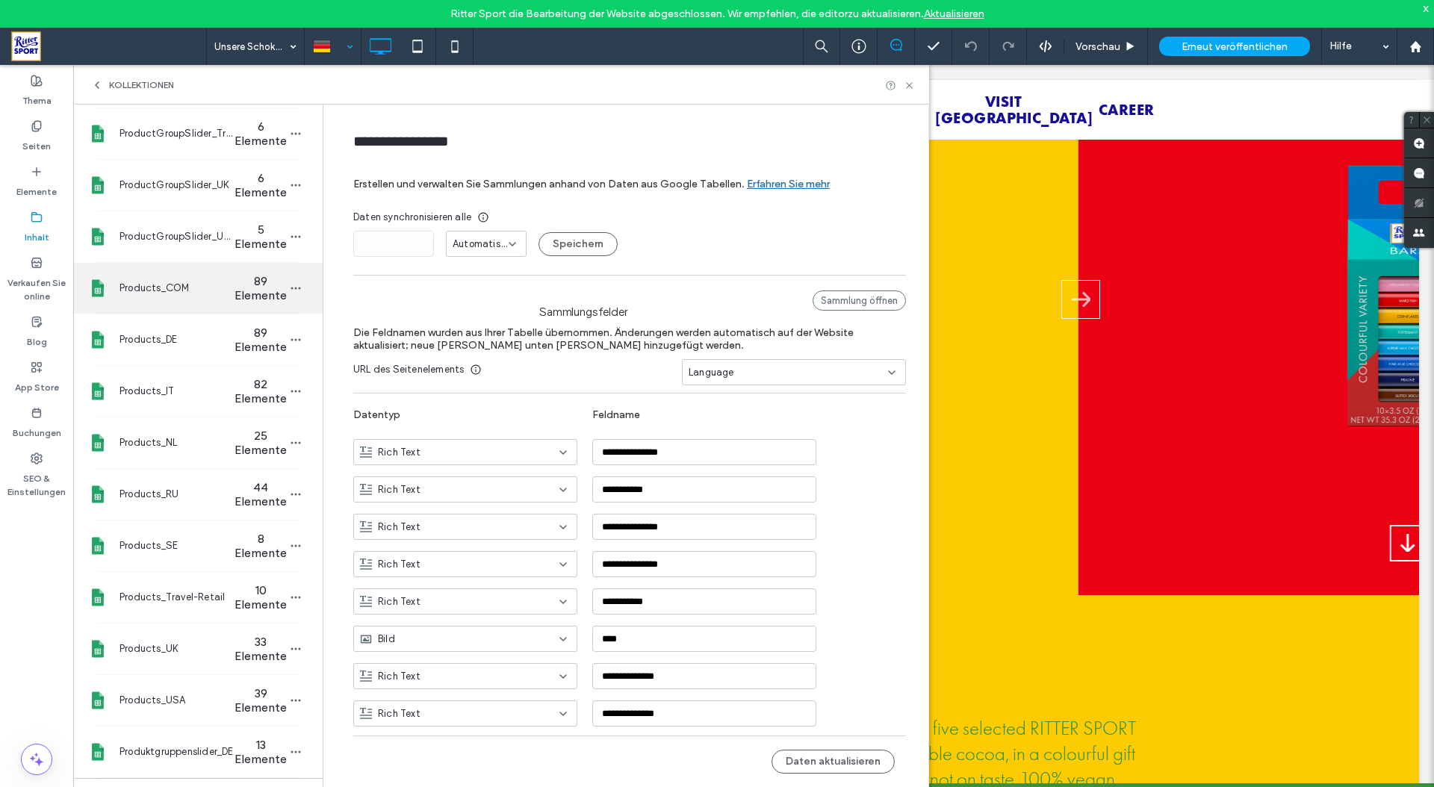
click at [146, 290] on span "Products_COM" at bounding box center [176, 288] width 115 height 15
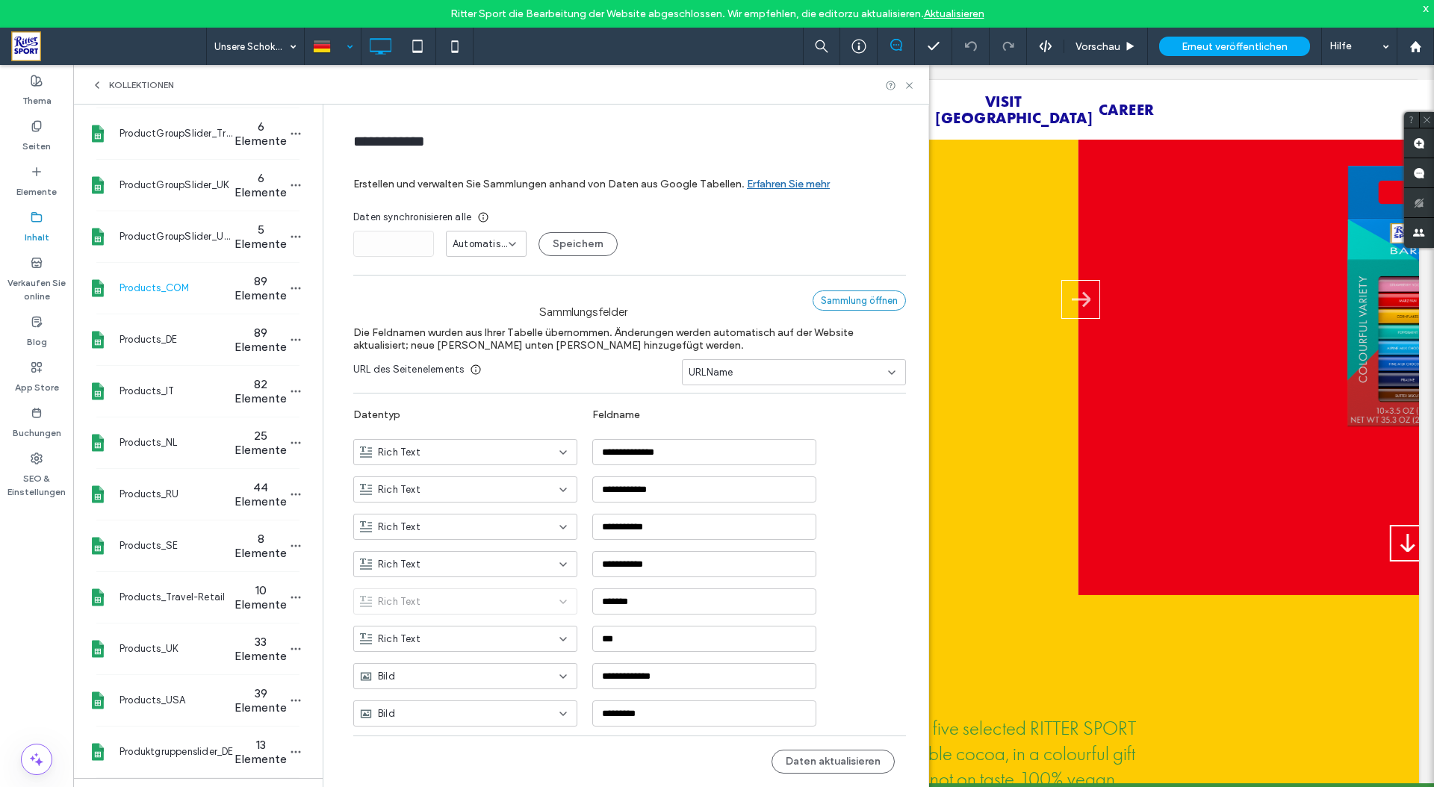
click at [827, 302] on div "Sammlung öffnen" at bounding box center [859, 301] width 93 height 20
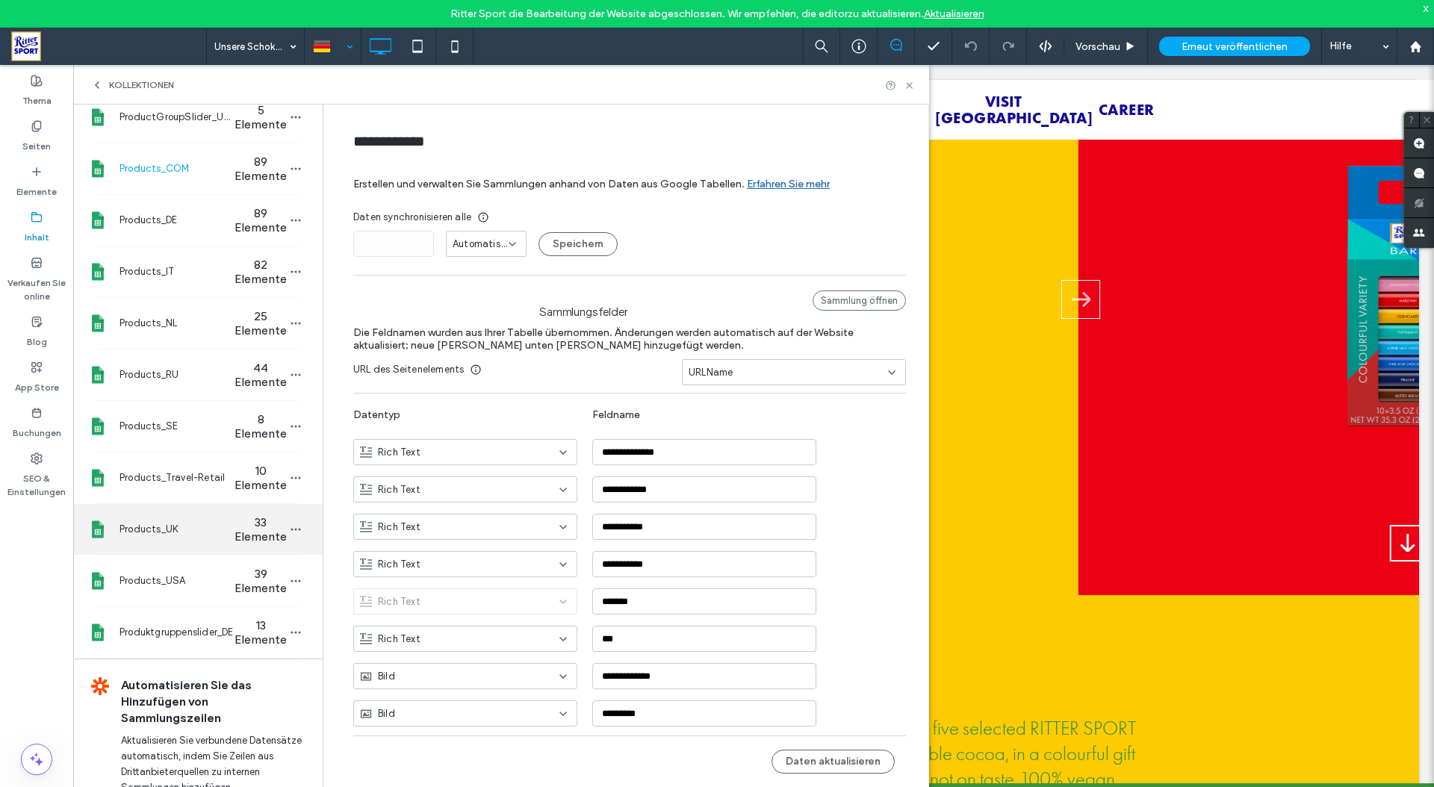
scroll to position [491, 0]
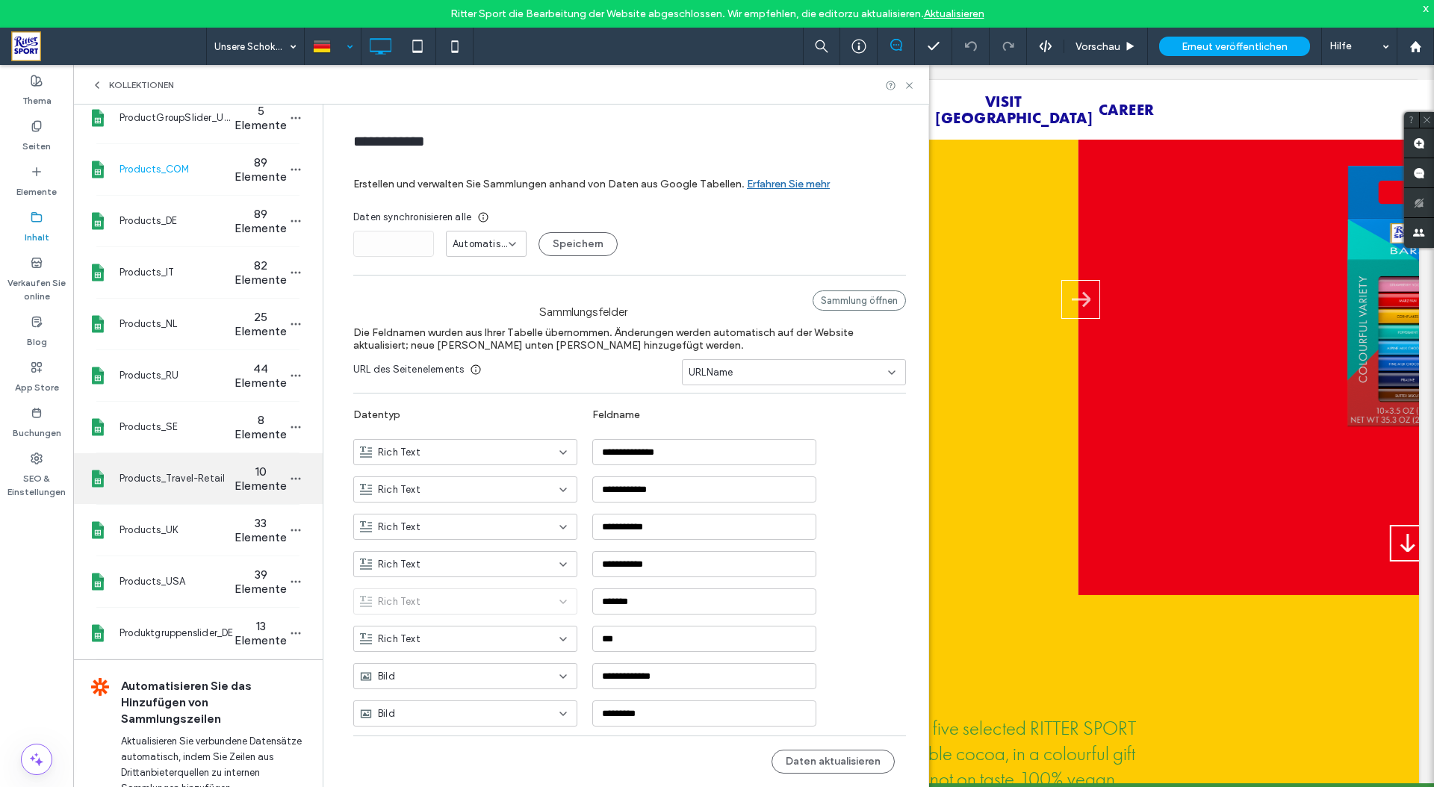
click at [159, 485] on span "Products_Travel-Retail" at bounding box center [176, 478] width 115 height 15
click at [824, 296] on div "Sammlung öffnen" at bounding box center [859, 301] width 93 height 20
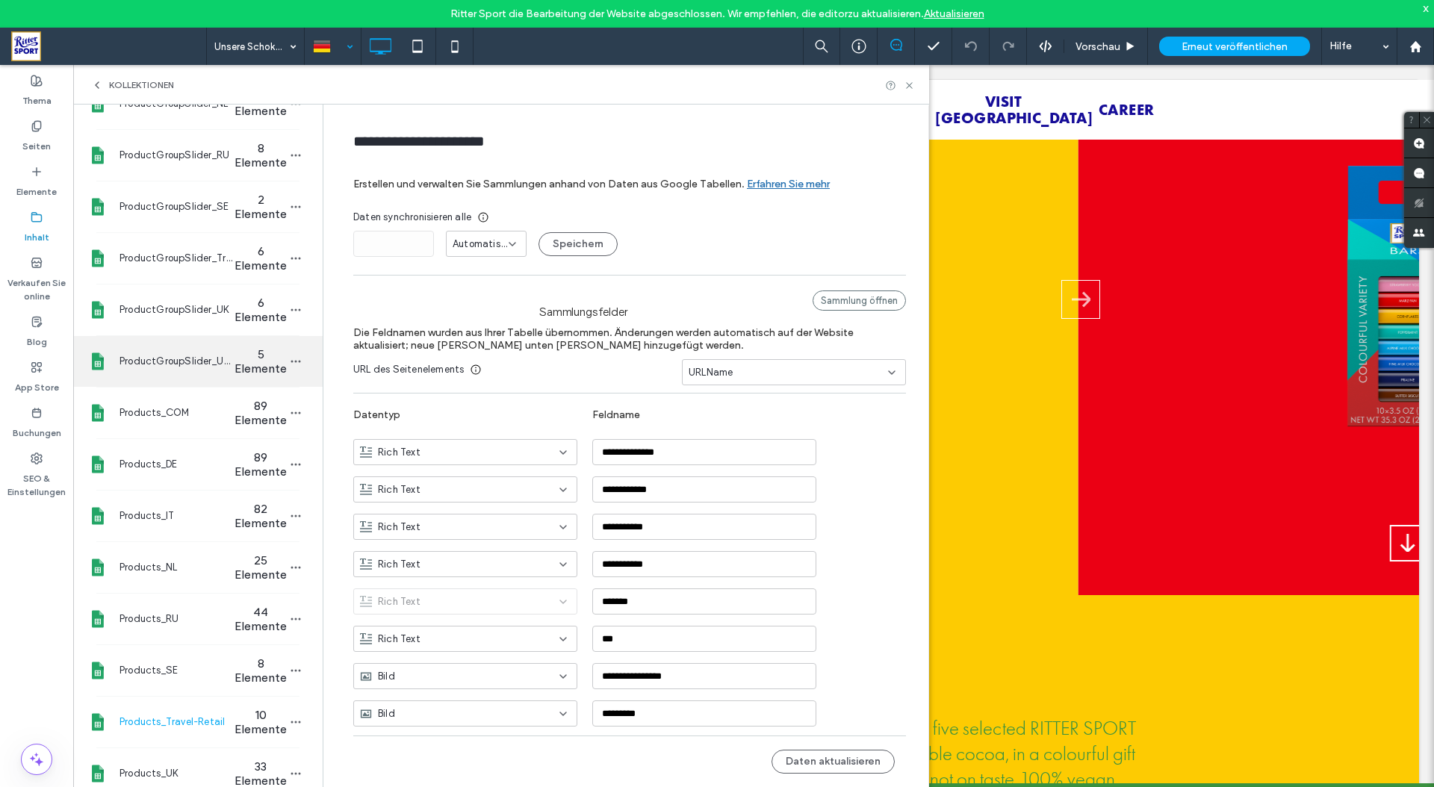
scroll to position [235, 0]
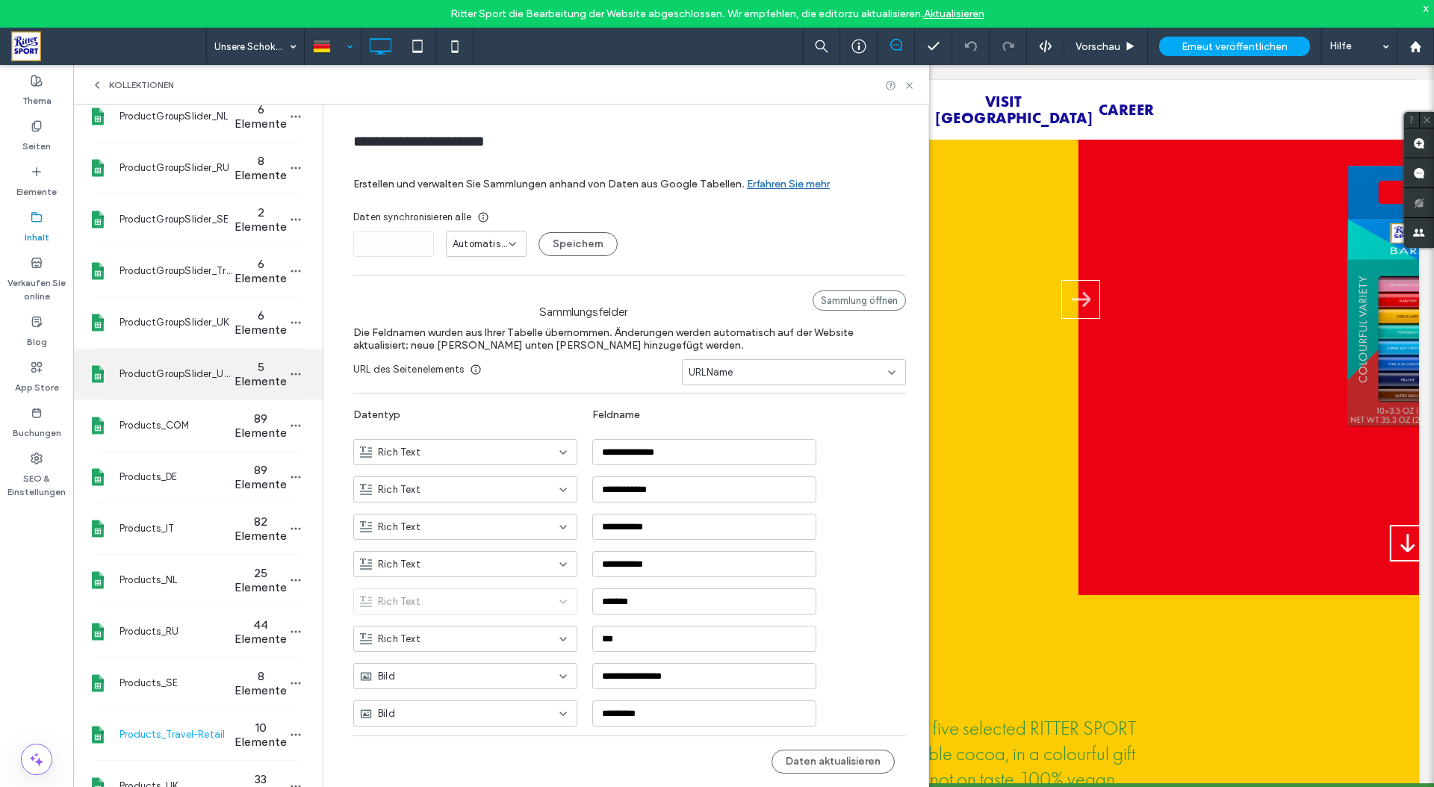
click at [138, 376] on span "ProductGroupSlider_USA" at bounding box center [176, 374] width 115 height 15
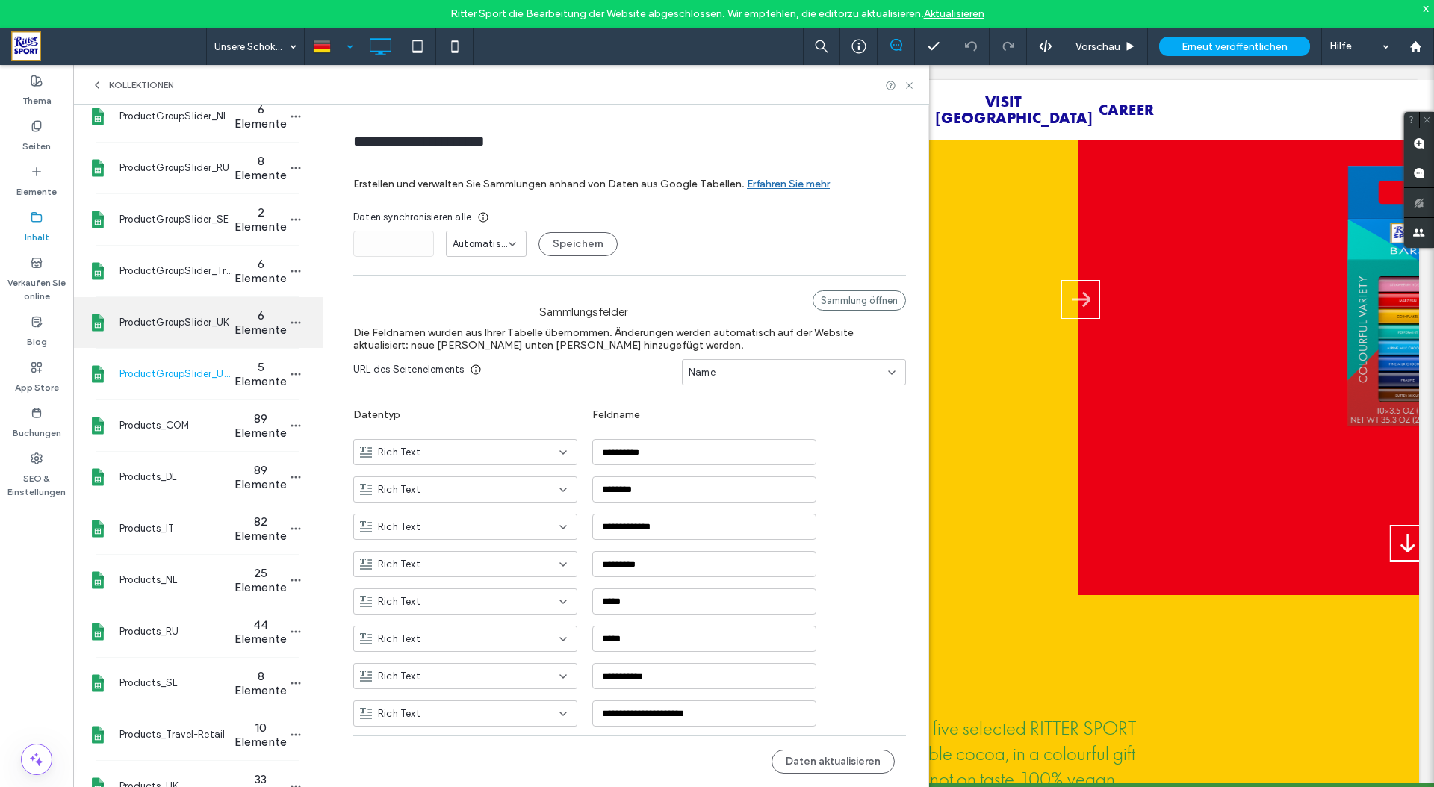
click at [164, 314] on div "ProductGroupSlider_UK 6 Elemente" at bounding box center [197, 322] width 249 height 51
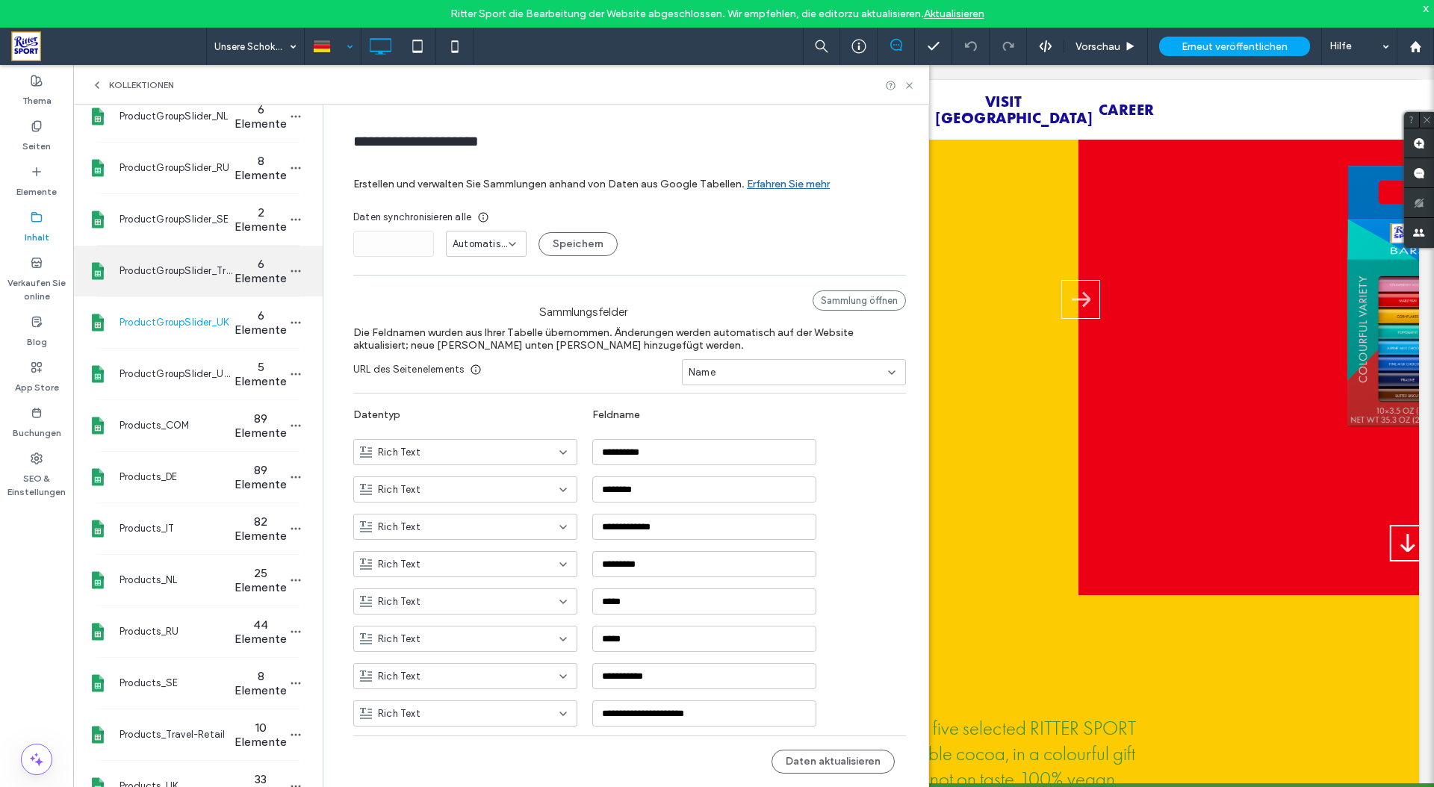
click at [166, 288] on div "ProductGroupSlider_Travel-Retail 6 Elemente" at bounding box center [197, 271] width 249 height 51
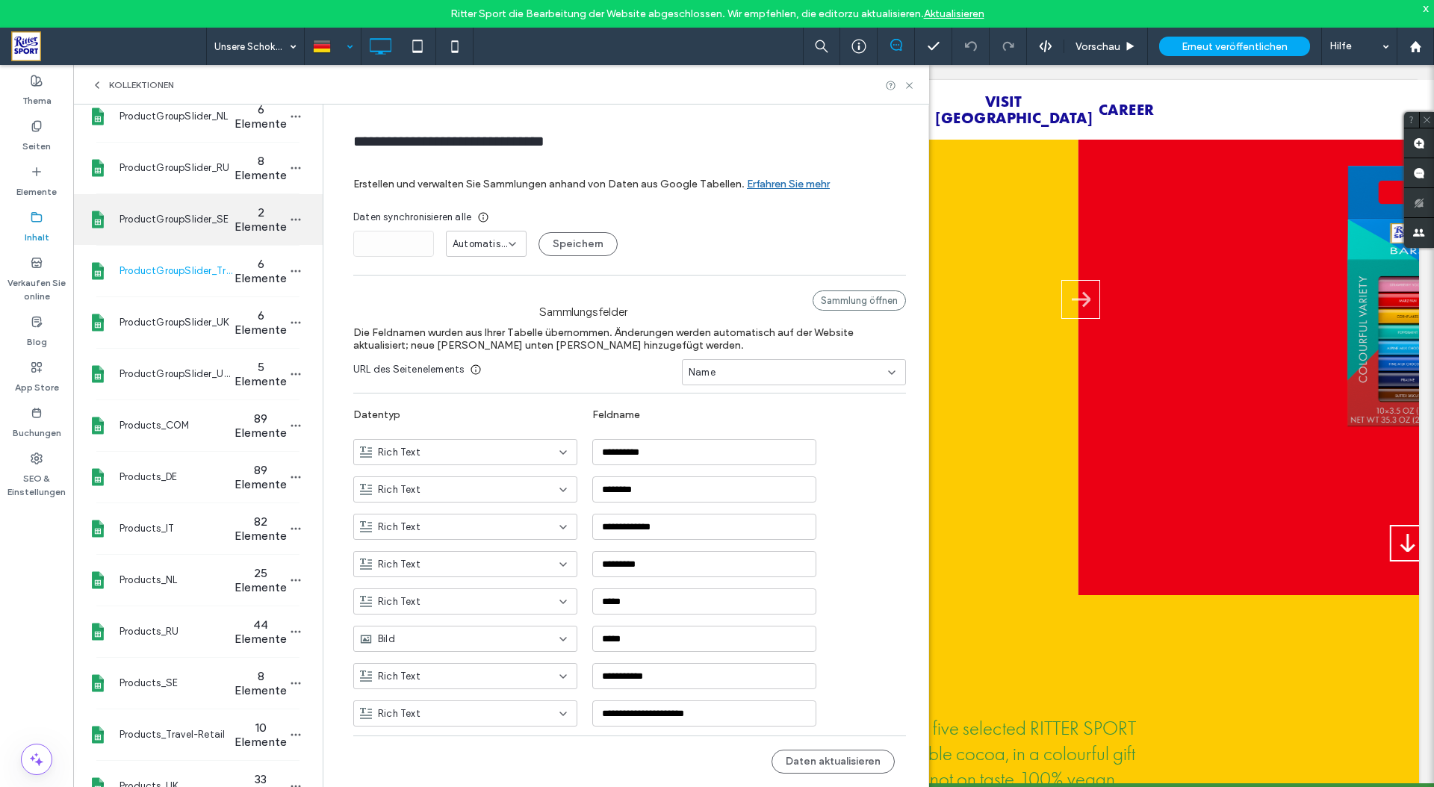
click at [163, 231] on div "ProductGroupSlider_SE 2 Elemente" at bounding box center [197, 219] width 249 height 51
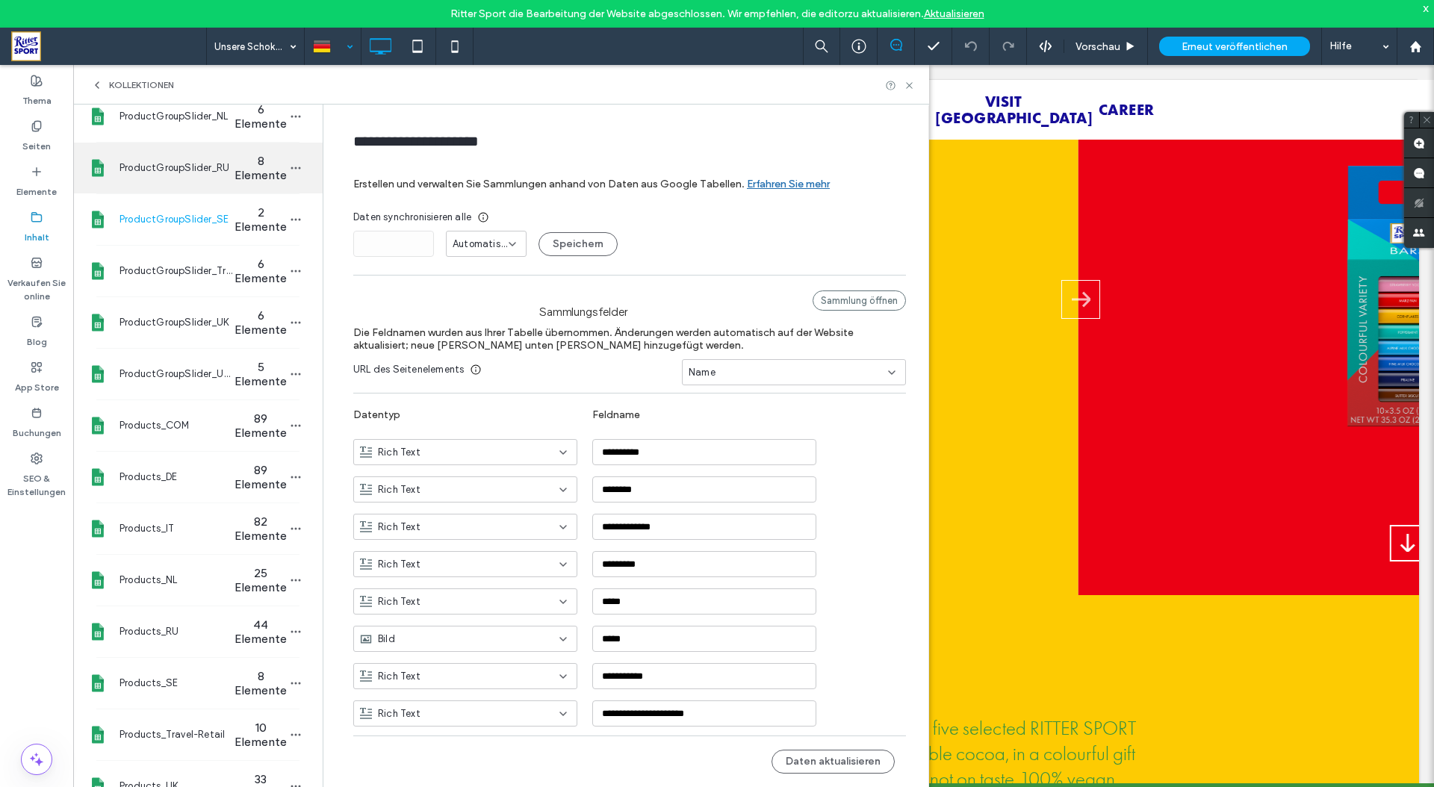
click at [161, 170] on span "ProductGroupSlider_RU" at bounding box center [176, 168] width 115 height 15
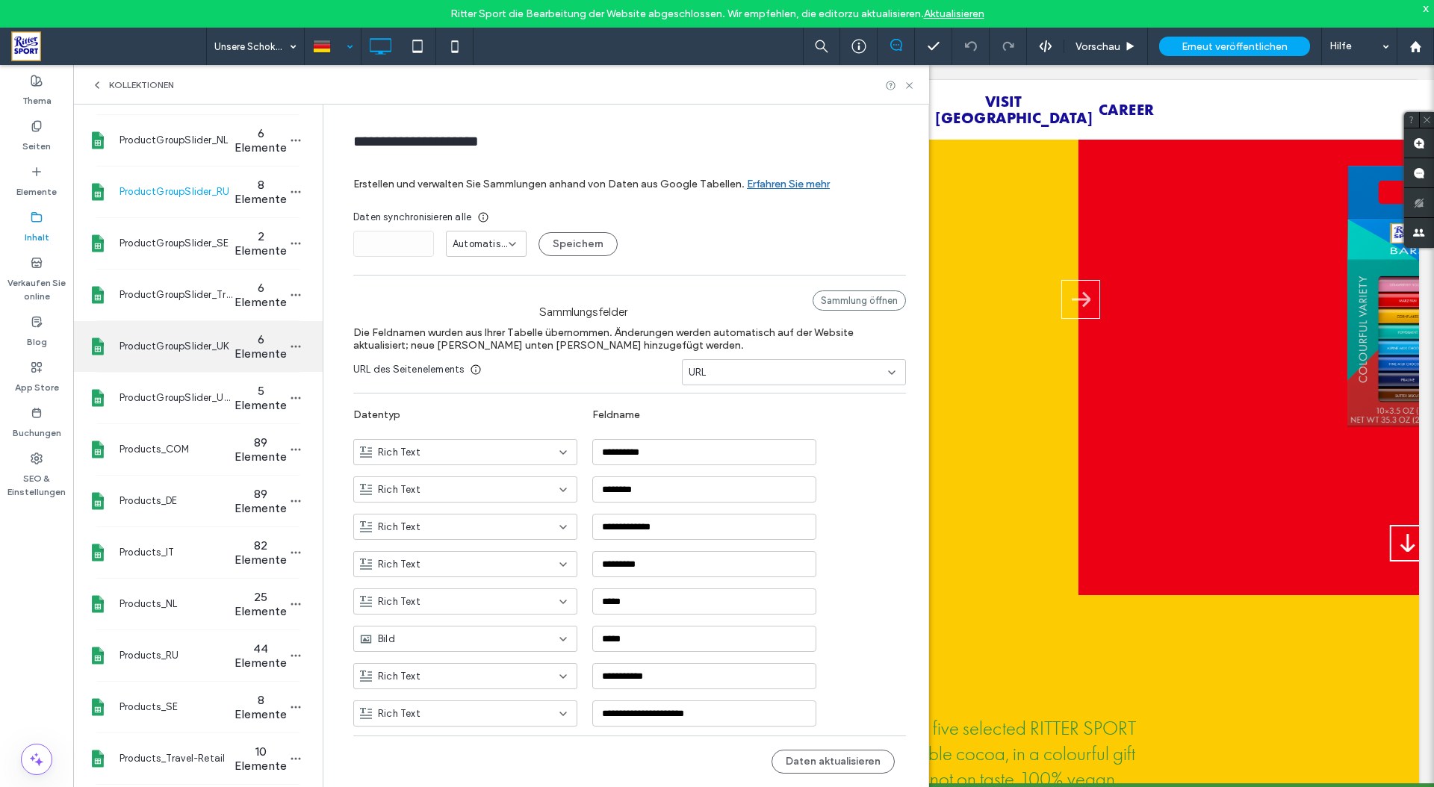
scroll to position [0, 0]
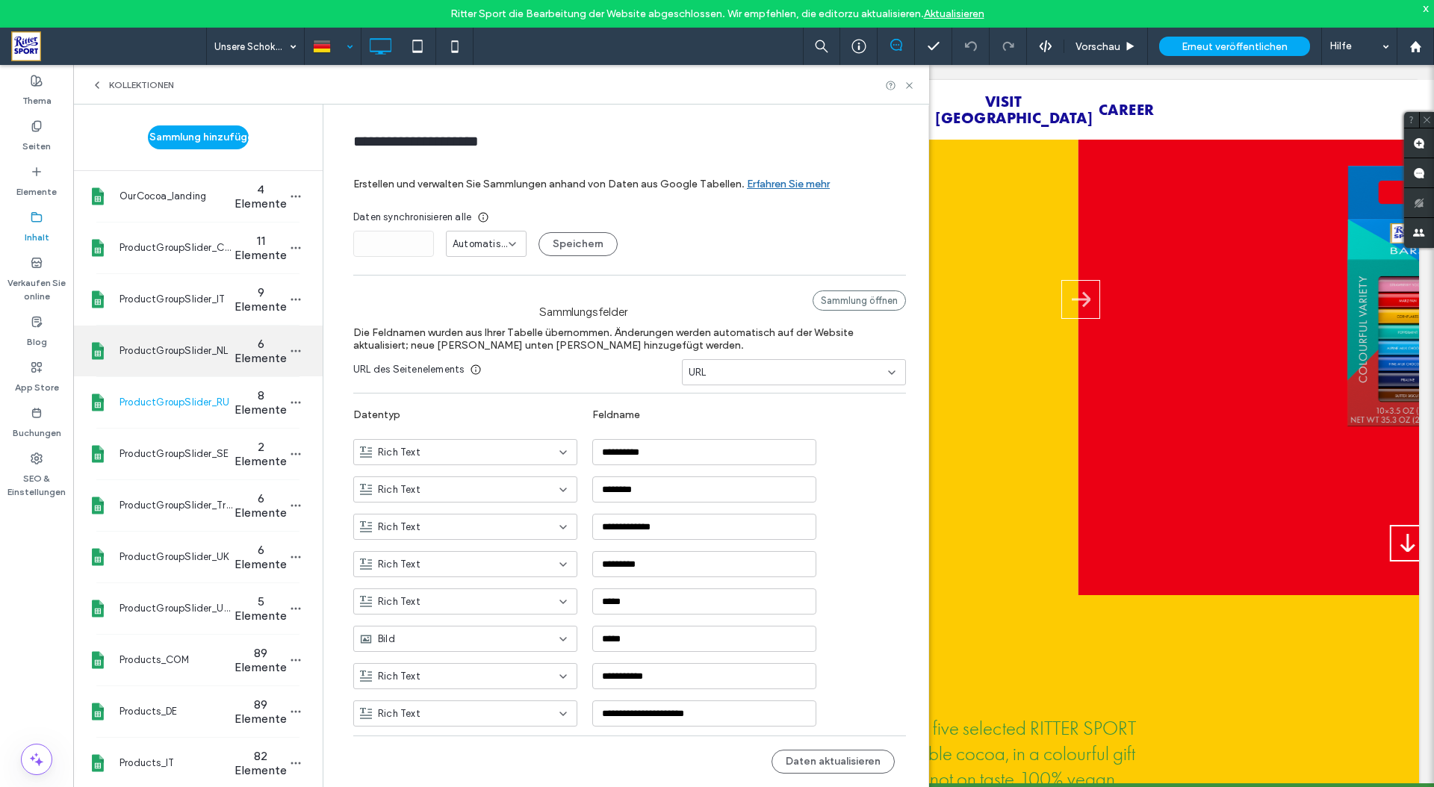
click at [171, 355] on span "ProductGroupSlider_NL" at bounding box center [176, 351] width 115 height 15
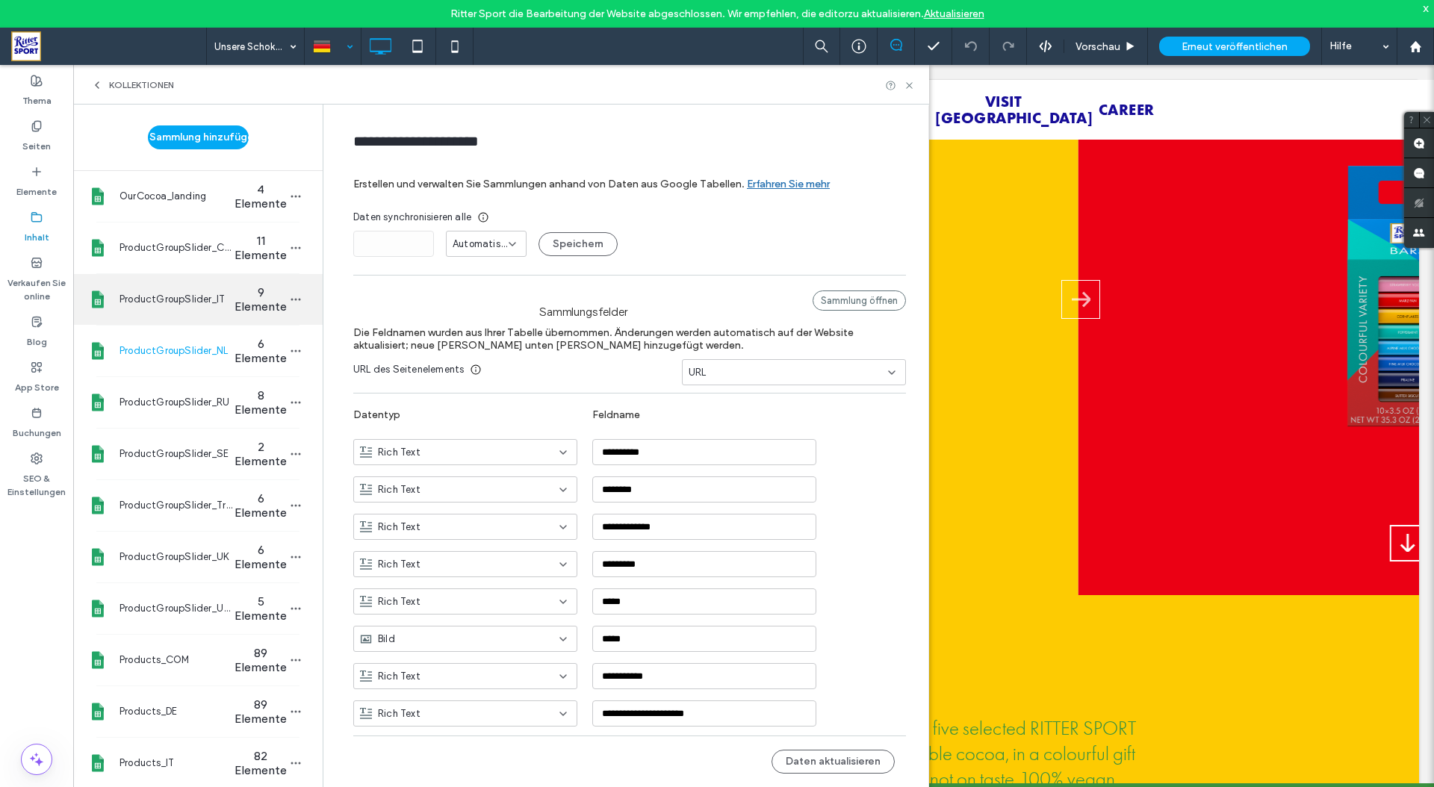
click at [167, 318] on div "ProductGroupSlider_IT 9 Elemente" at bounding box center [197, 299] width 249 height 51
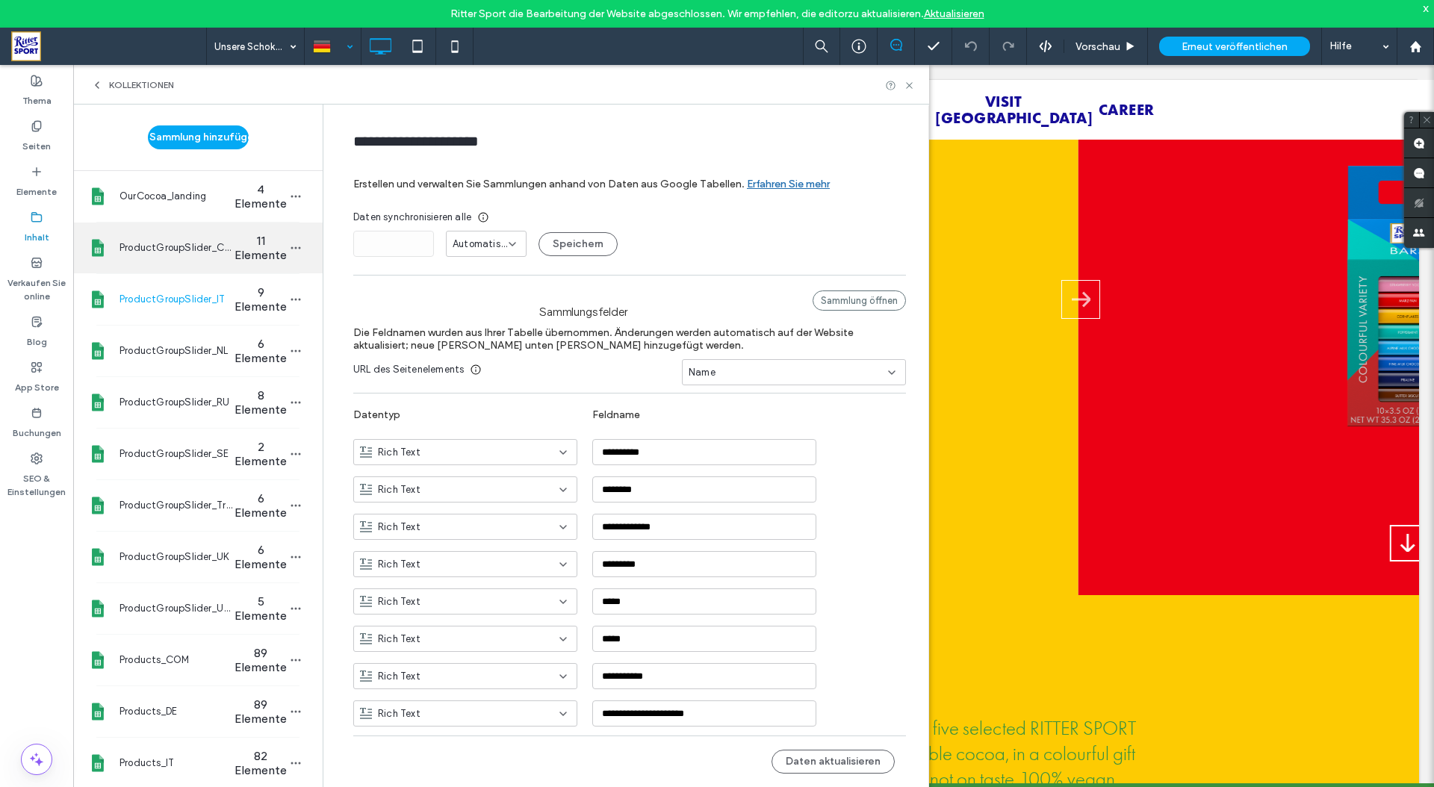
click at [166, 272] on div "ProductGroupSlider_COM 11 Elemente" at bounding box center [197, 248] width 249 height 51
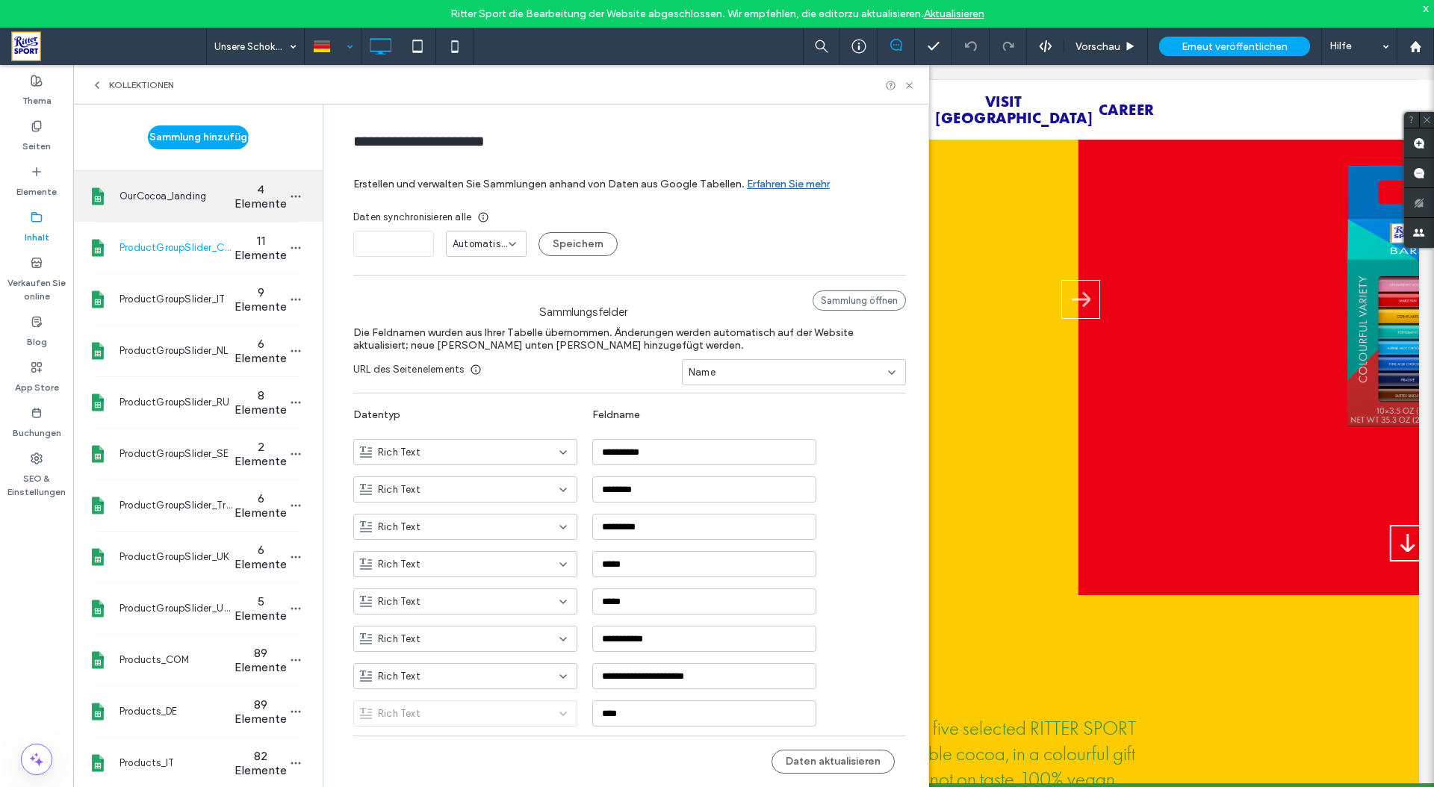
click at [170, 214] on div "OurCocoa_landing 4 Elemente" at bounding box center [197, 196] width 249 height 51
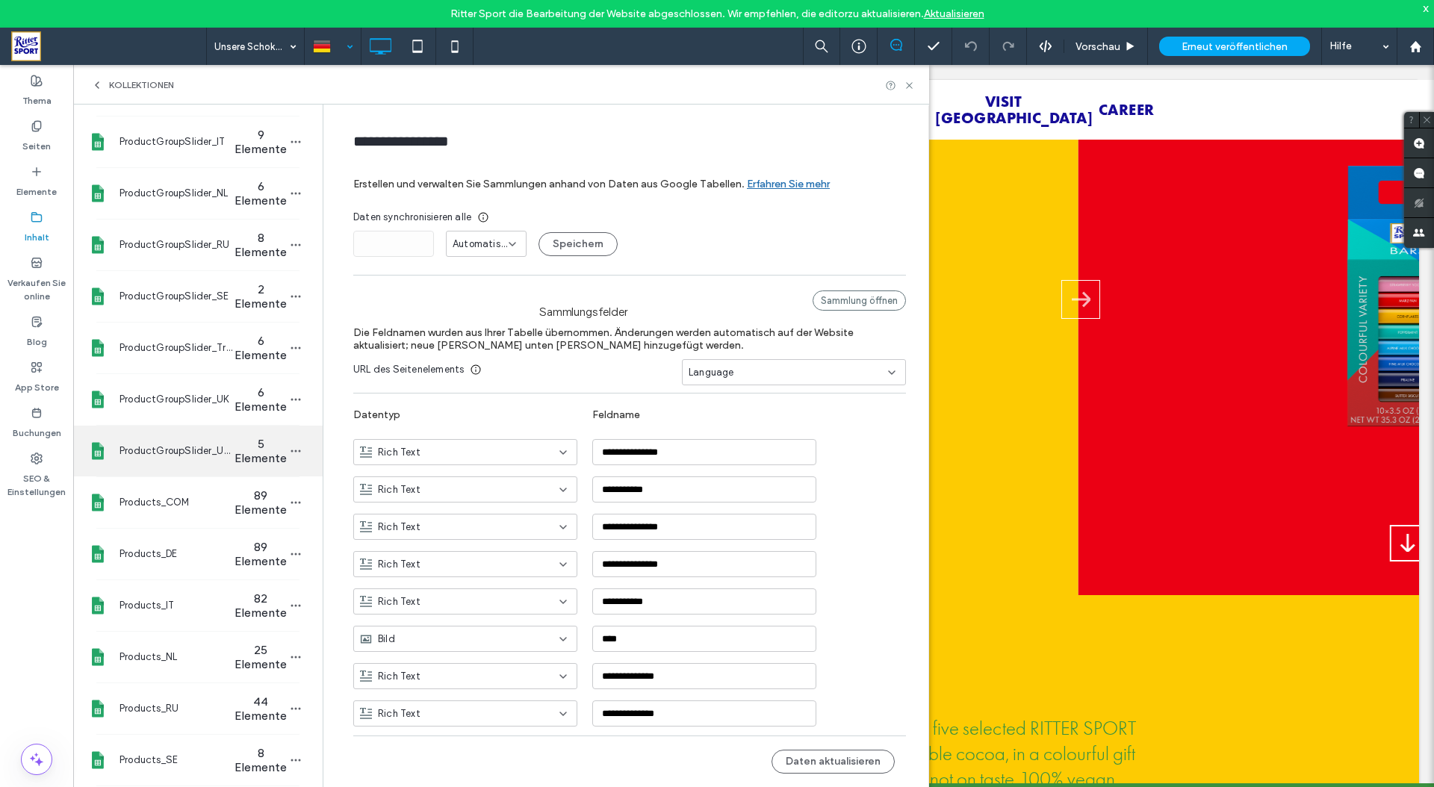
scroll to position [215, 0]
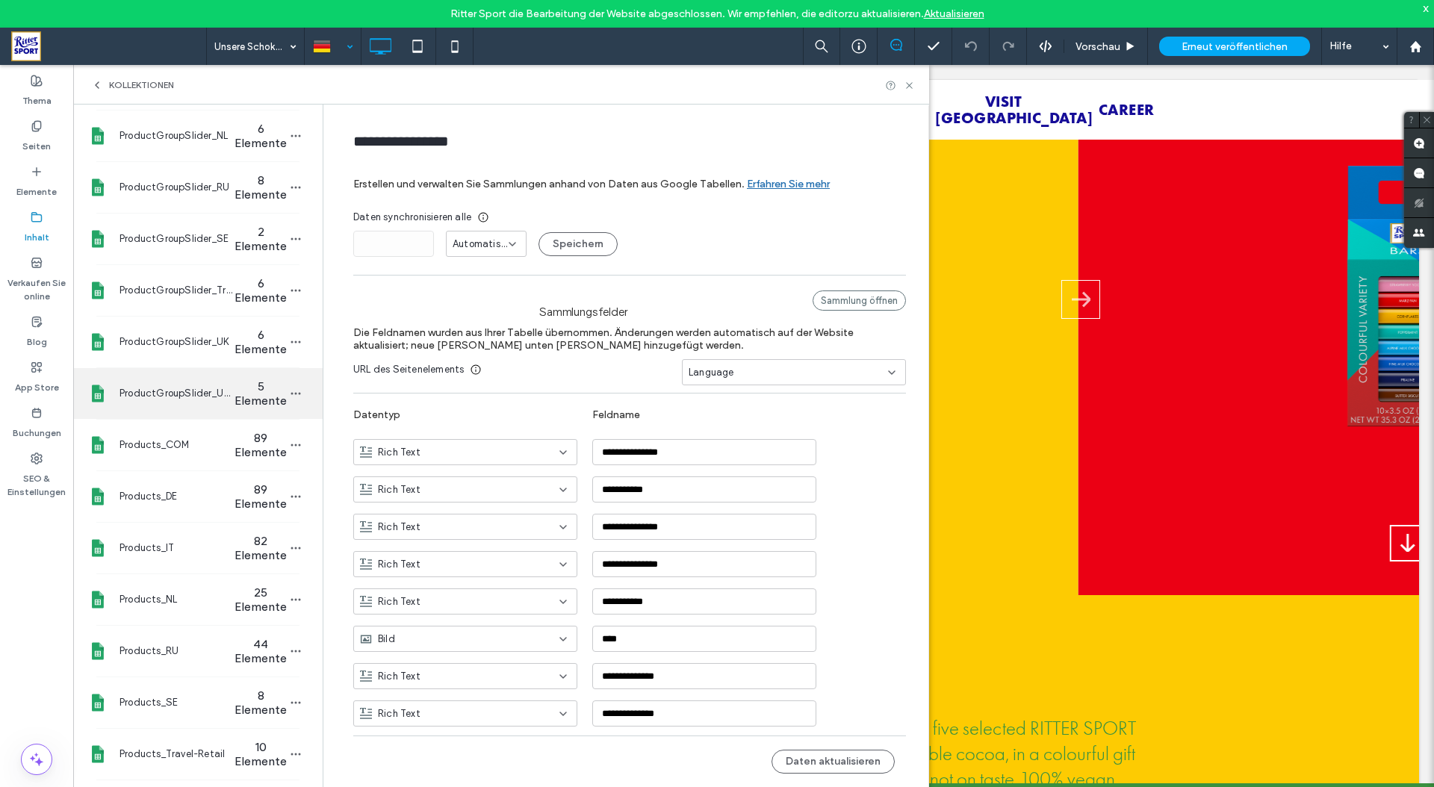
click at [161, 395] on span "ProductGroupSlider_USA" at bounding box center [176, 393] width 115 height 15
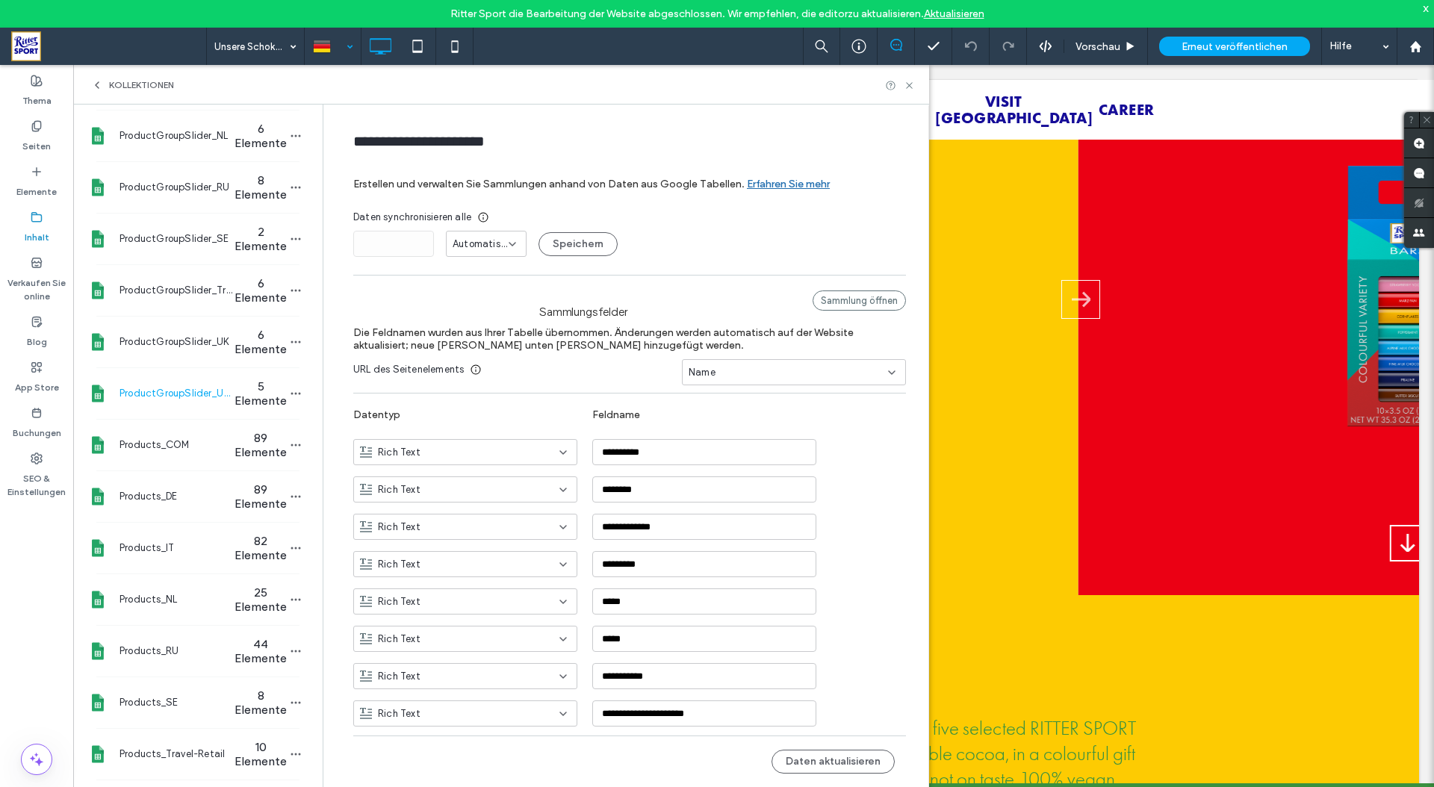
click at [891, 311] on div "Sammlungsfelder Sammlung öffnen" at bounding box center [629, 305] width 553 height 28
click at [879, 300] on div "Sammlung öffnen" at bounding box center [859, 301] width 93 height 20
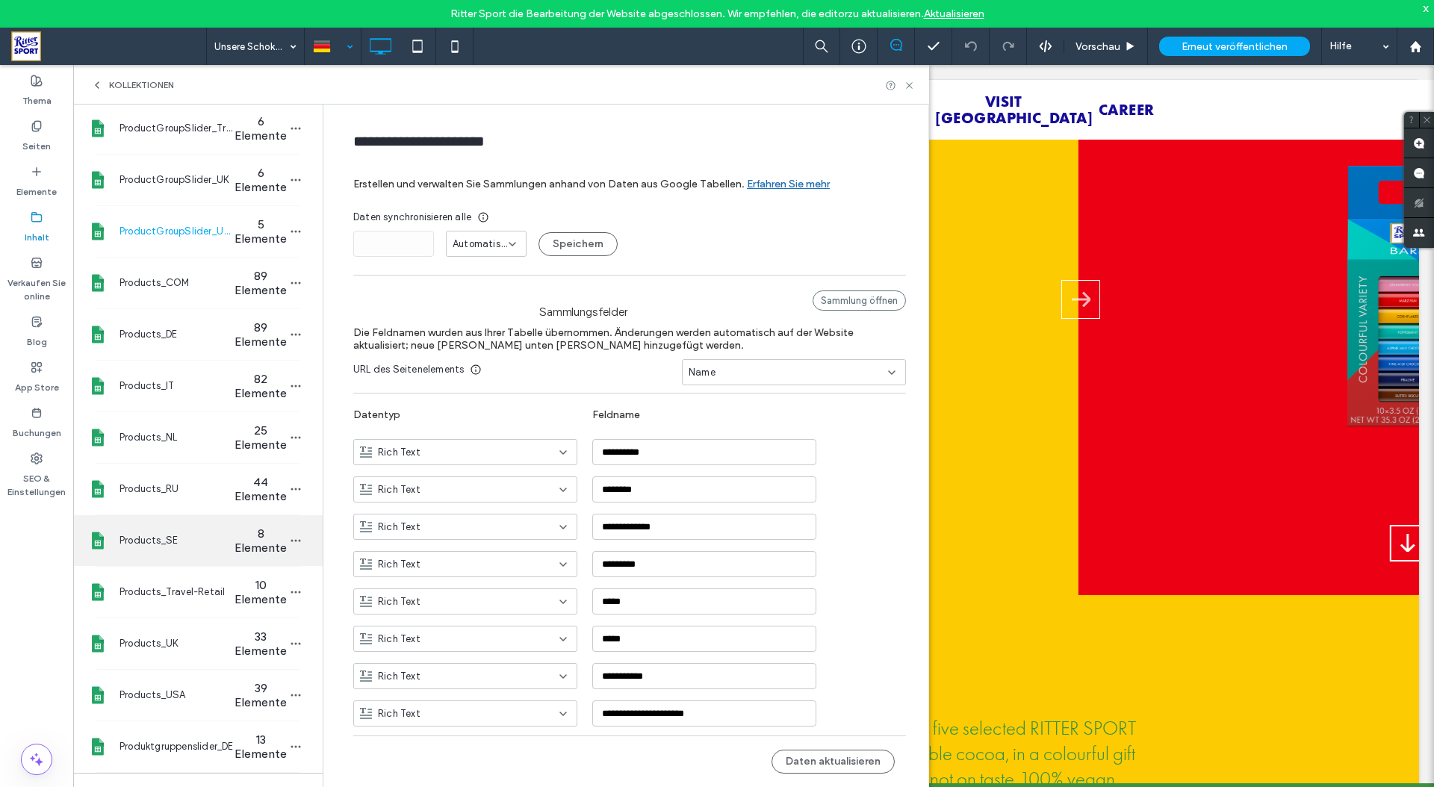
scroll to position [523, 0]
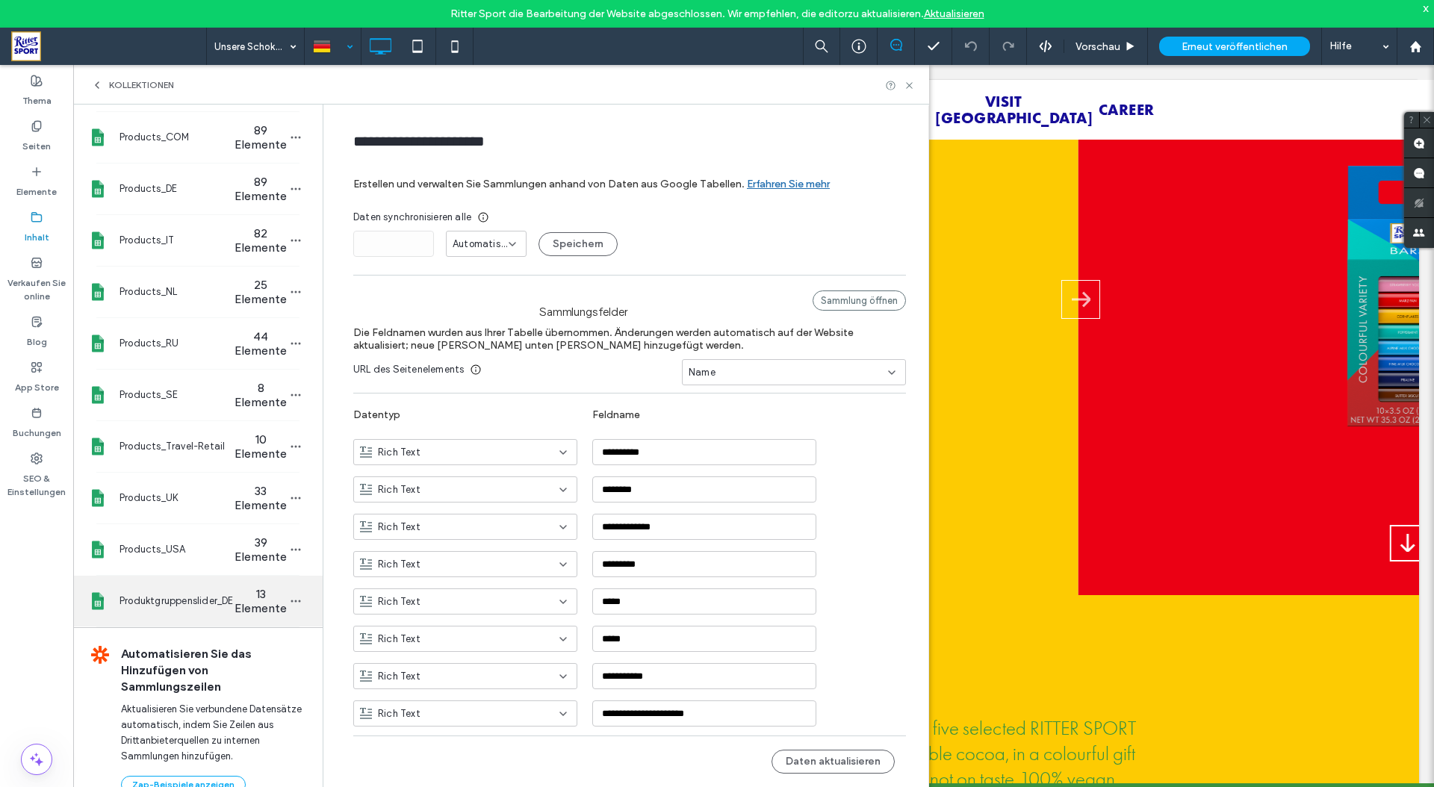
click at [166, 598] on span "Produktgruppenslider_DE" at bounding box center [176, 601] width 115 height 15
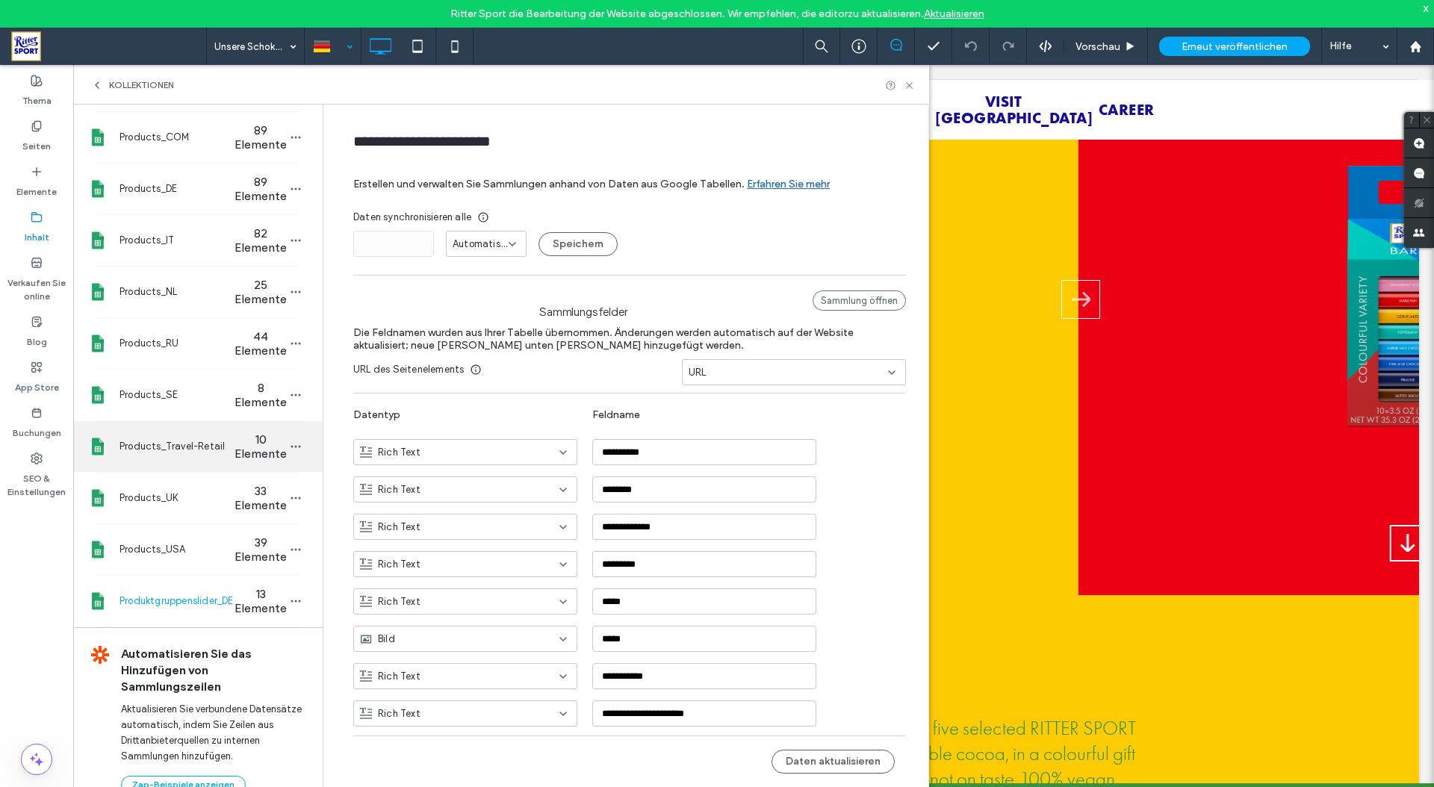
click at [153, 458] on div "Products_Travel-Retail 10 Elemente" at bounding box center [197, 446] width 249 height 51
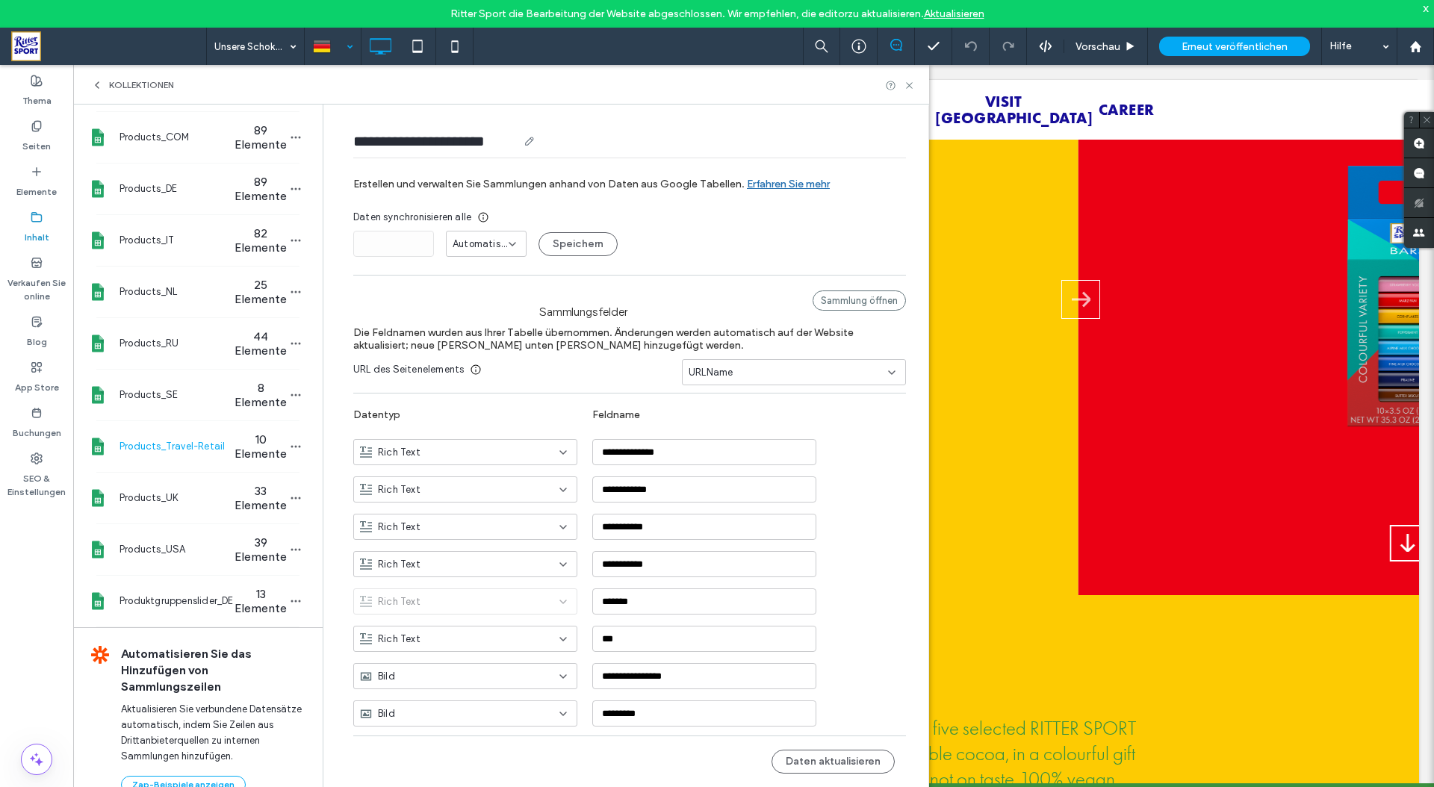
drag, startPoint x: 497, startPoint y: 139, endPoint x: 349, endPoint y: 140, distance: 148.6
click at [353, 140] on input "**********" at bounding box center [435, 141] width 164 height 21
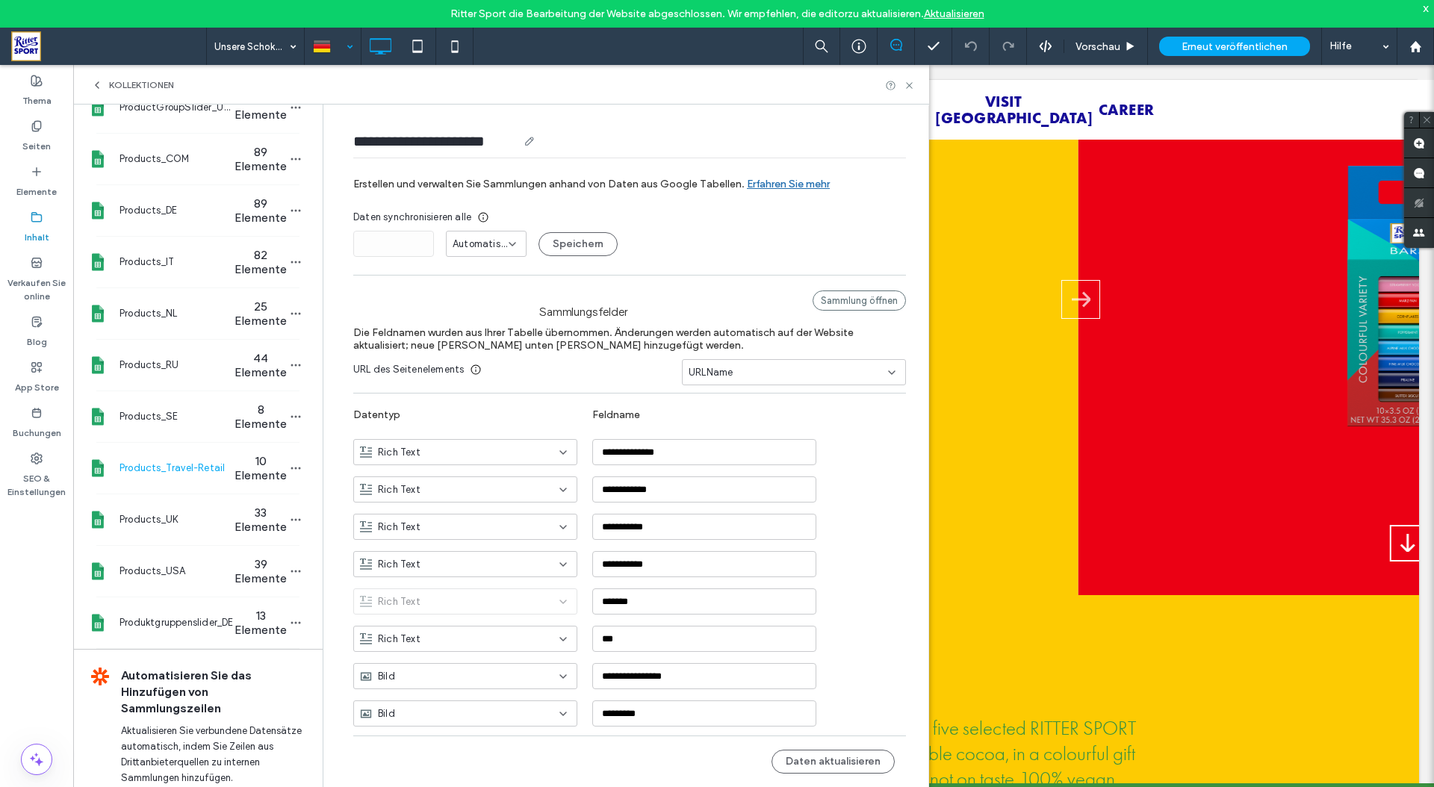
scroll to position [470, 0]
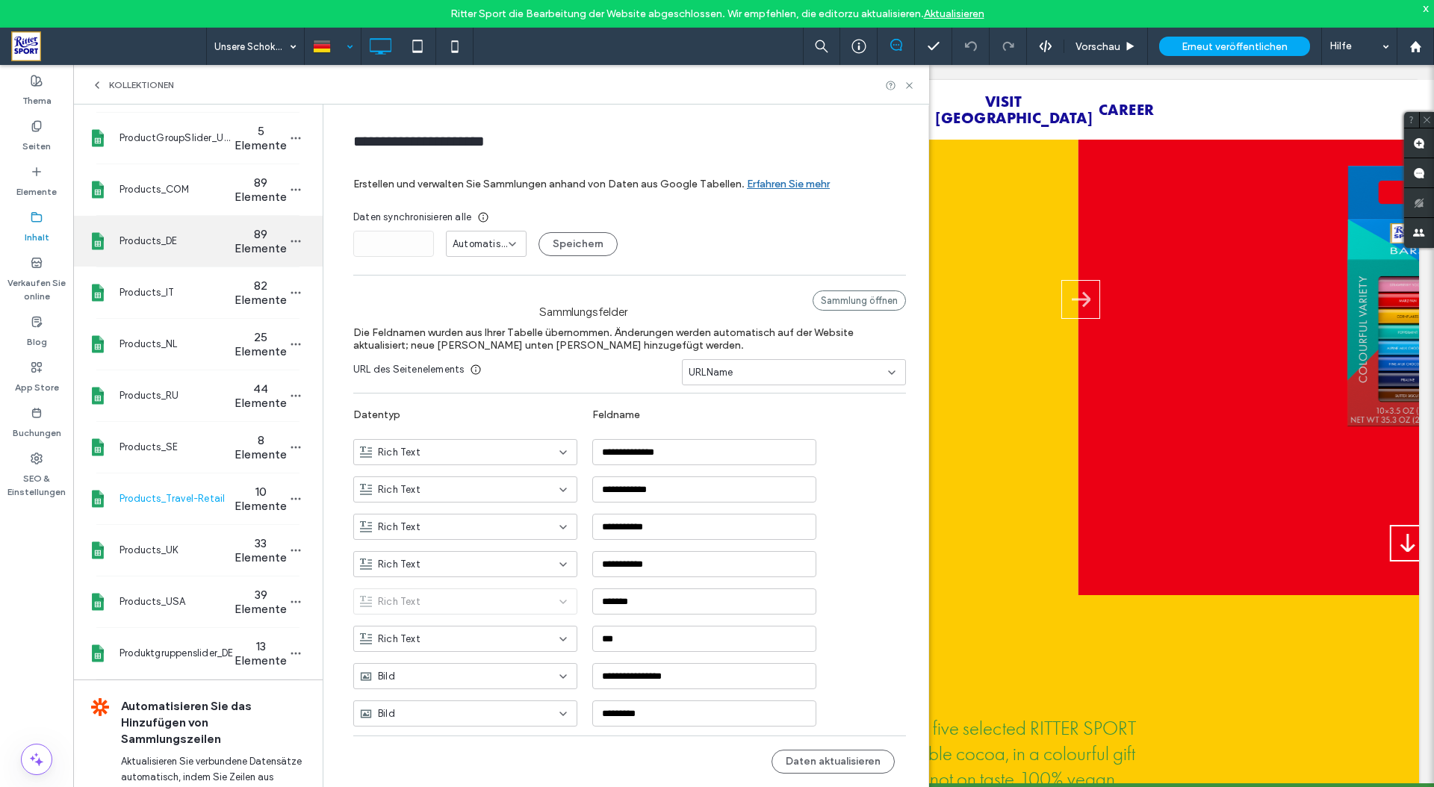
click at [152, 249] on div "Products_DE 89 Elemente" at bounding box center [197, 241] width 249 height 51
type input "**********"
click at [880, 300] on div "Sammlung öffnen" at bounding box center [859, 301] width 93 height 20
